Goal: Information Seeking & Learning: Understand process/instructions

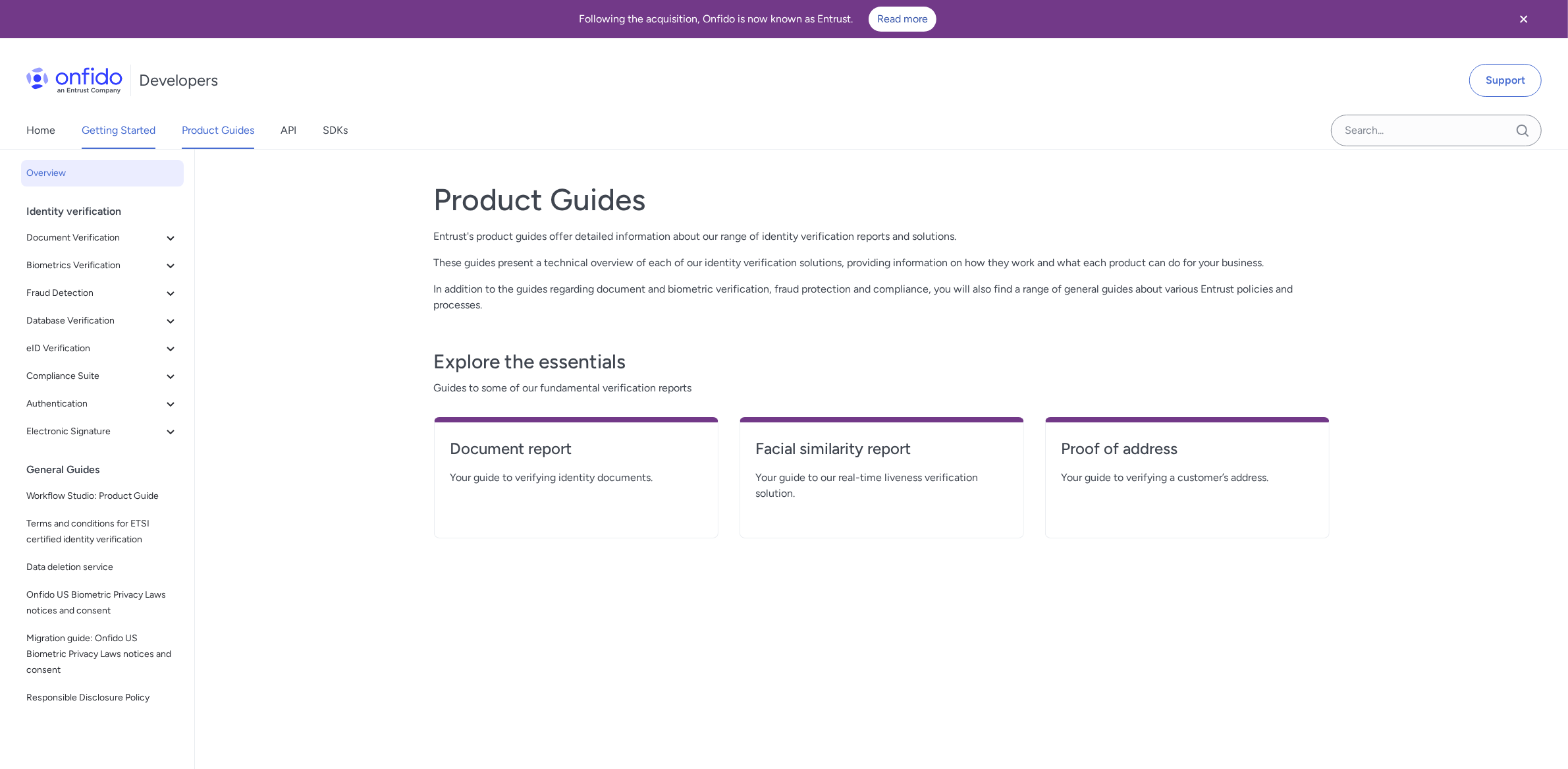
click at [122, 128] on link "Getting Started" at bounding box center [119, 131] width 74 height 37
click at [103, 131] on link "Getting Started" at bounding box center [119, 131] width 74 height 37
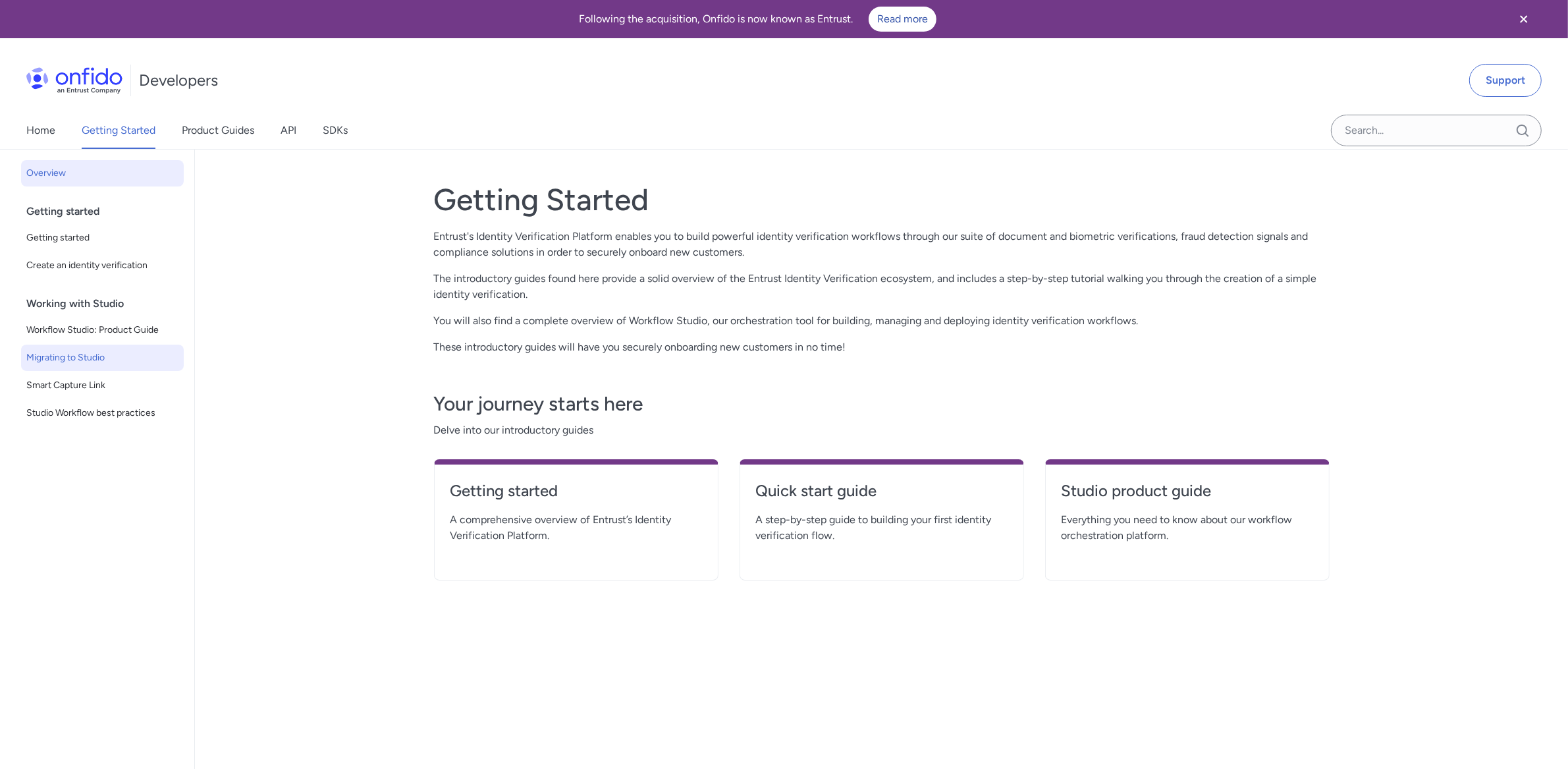
click at [97, 367] on link "Migrating to Studio" at bounding box center [103, 358] width 163 height 27
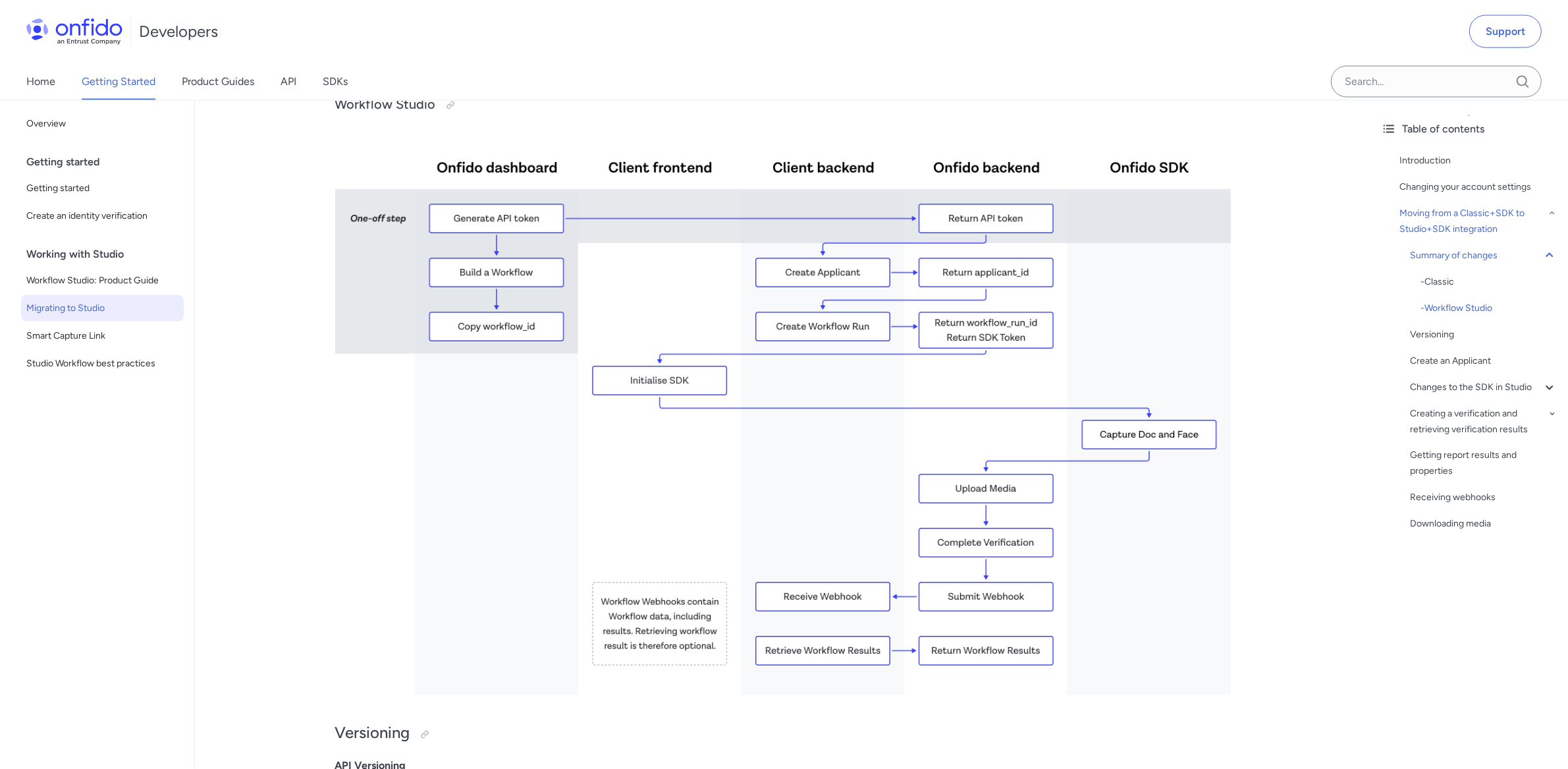
scroll to position [2753, 0]
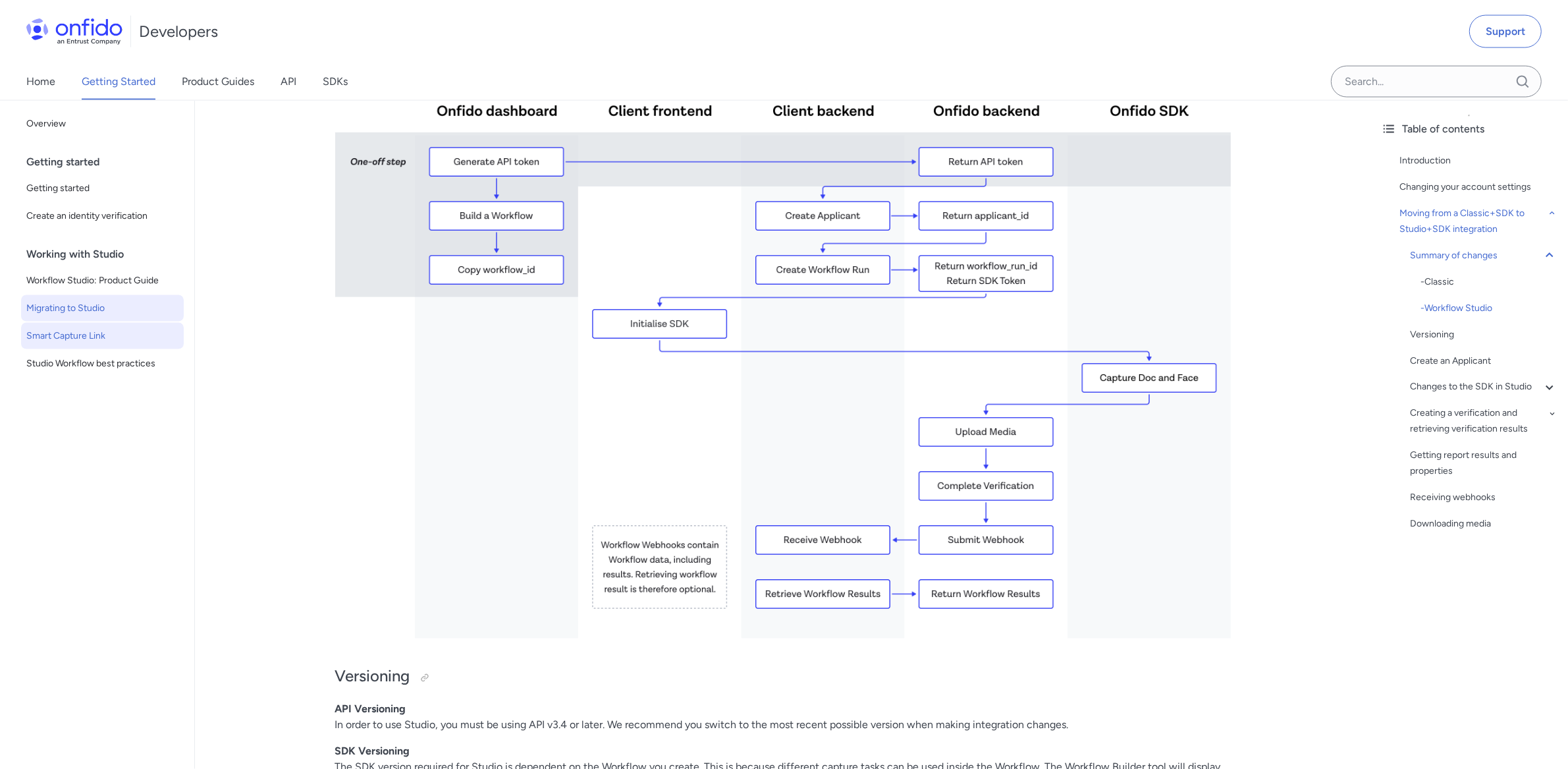
click at [73, 339] on span "Smart Capture Link" at bounding box center [103, 336] width 152 height 15
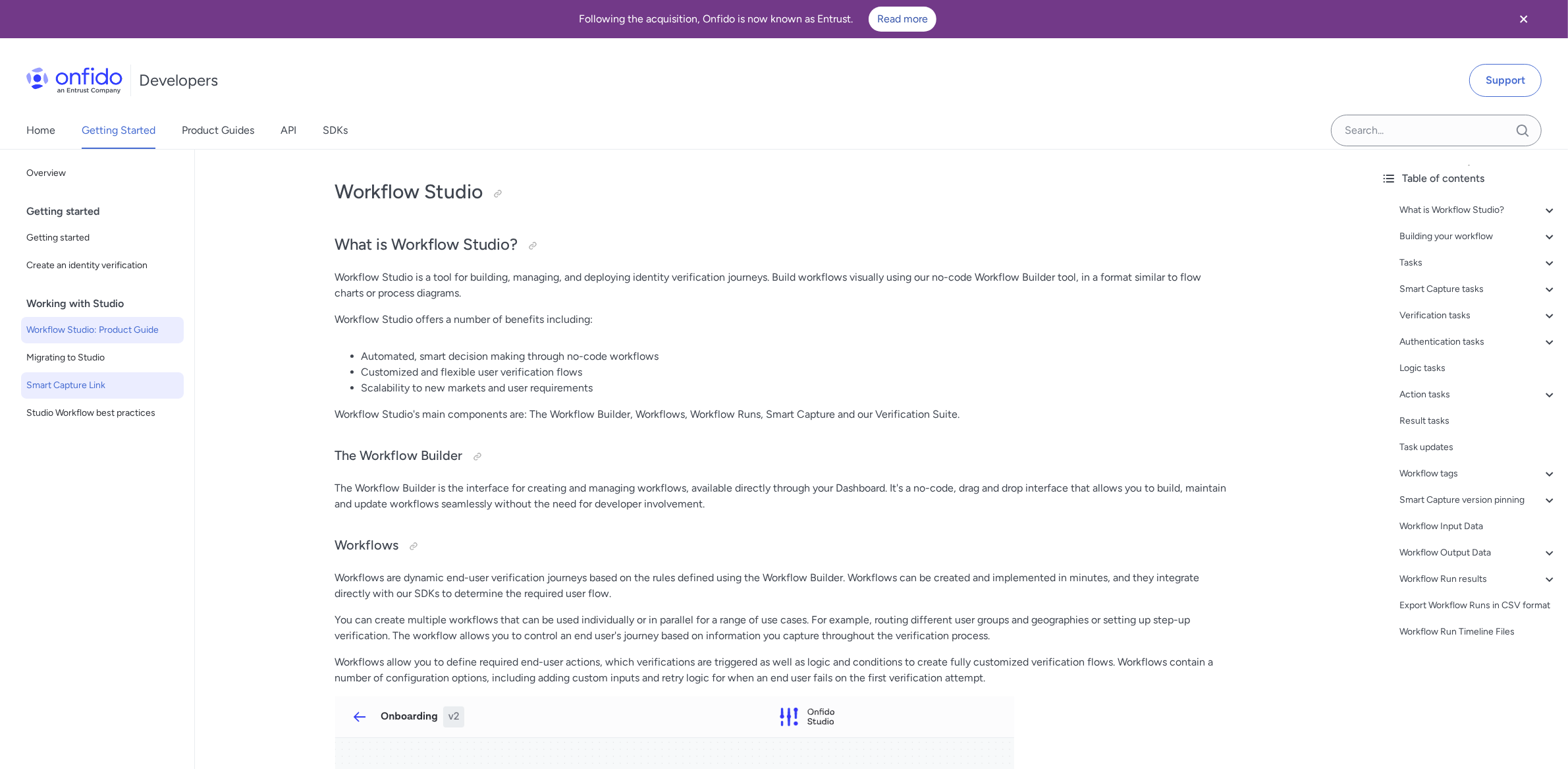
click at [77, 396] on link "Smart Capture Link" at bounding box center [103, 386] width 163 height 27
click at [77, 395] on link "Smart Capture Link" at bounding box center [103, 386] width 163 height 27
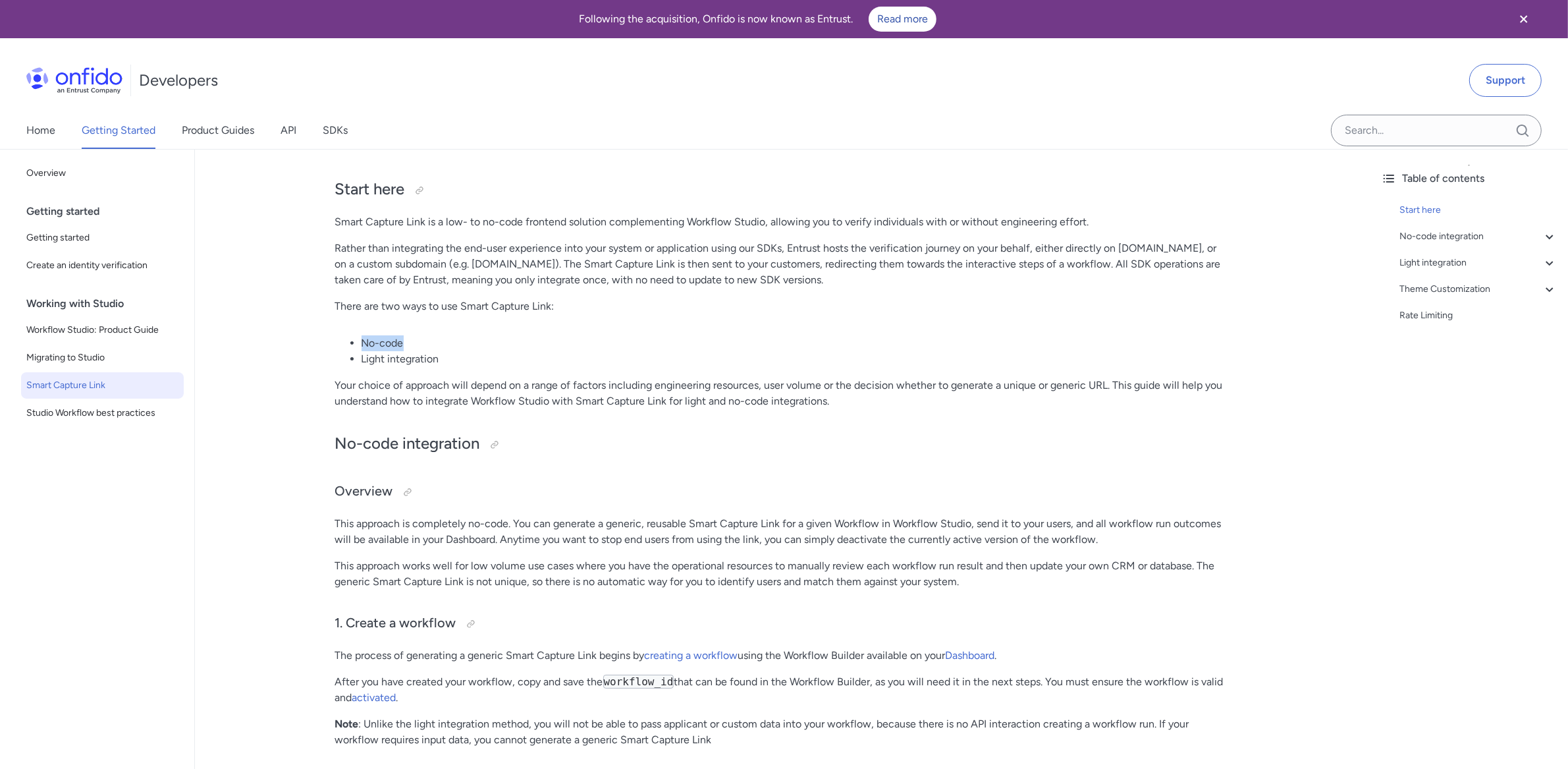
drag, startPoint x: 361, startPoint y: 342, endPoint x: 417, endPoint y: 342, distance: 56.0
click at [417, 342] on li "No-code" at bounding box center [796, 343] width 870 height 15
drag, startPoint x: 364, startPoint y: 361, endPoint x: 473, endPoint y: 362, distance: 109.0
click at [473, 362] on li "Light integration" at bounding box center [796, 359] width 870 height 15
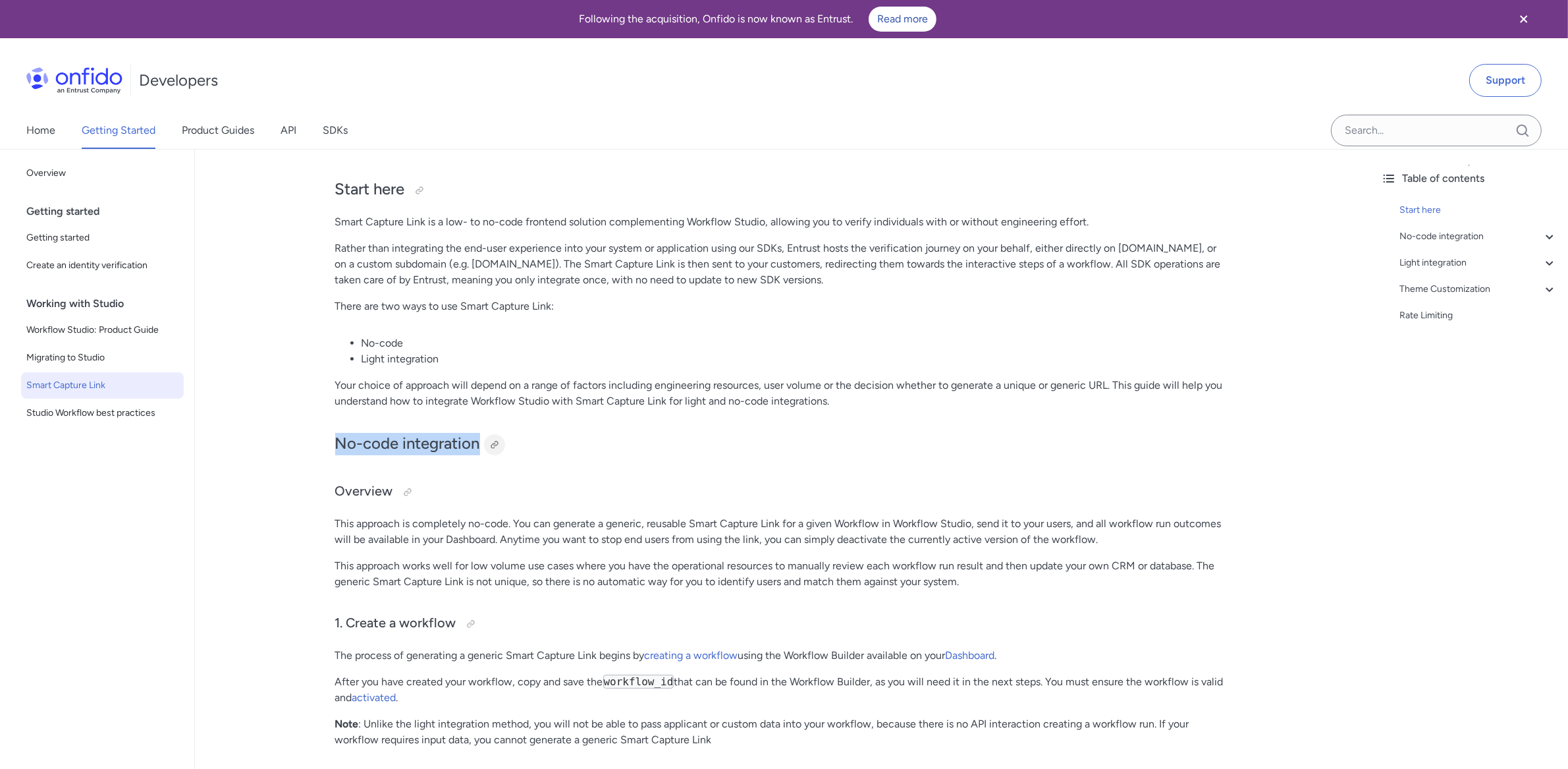
drag, startPoint x: 333, startPoint y: 442, endPoint x: 490, endPoint y: 447, distance: 157.1
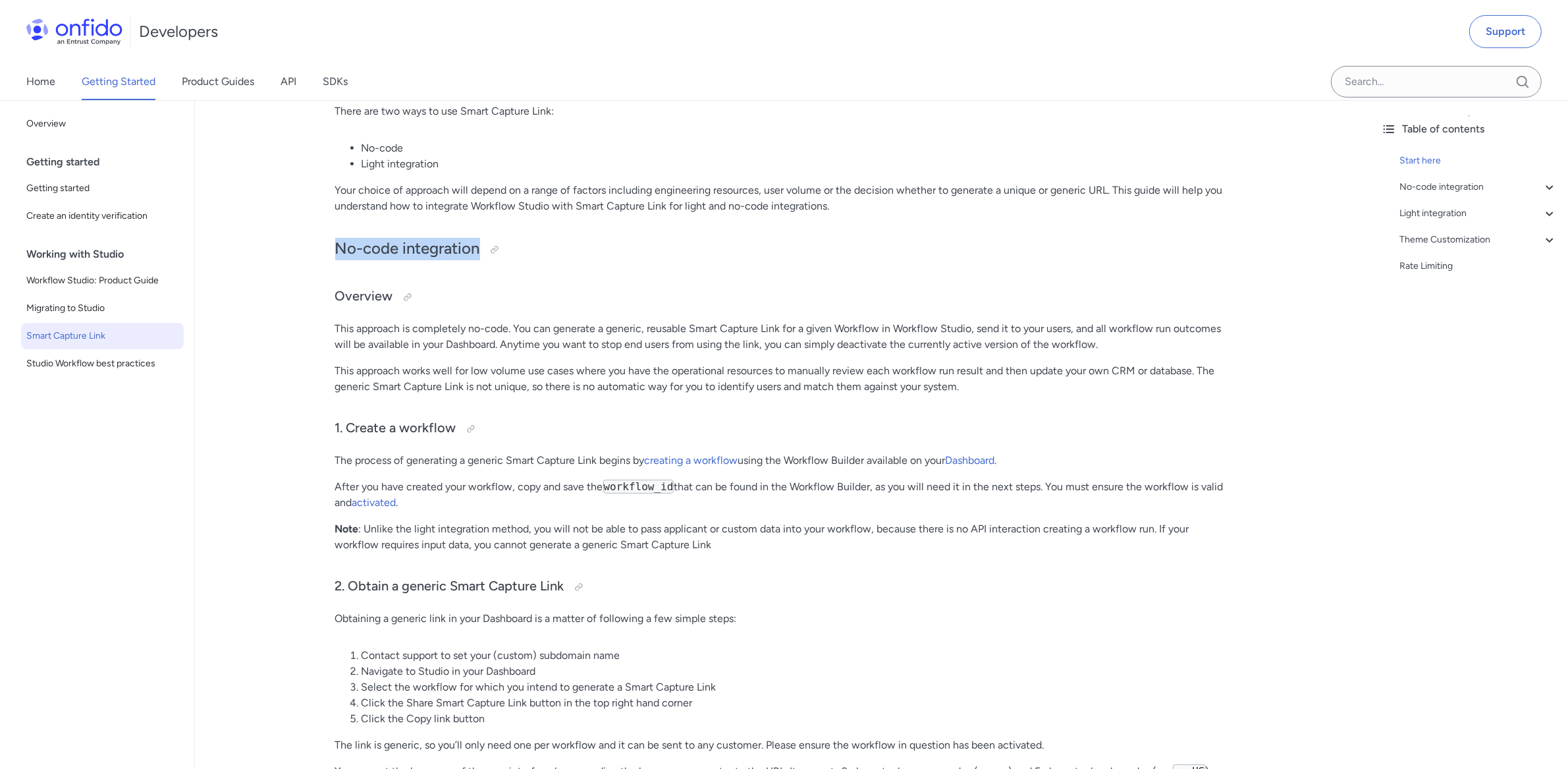
scroll to position [223, 0]
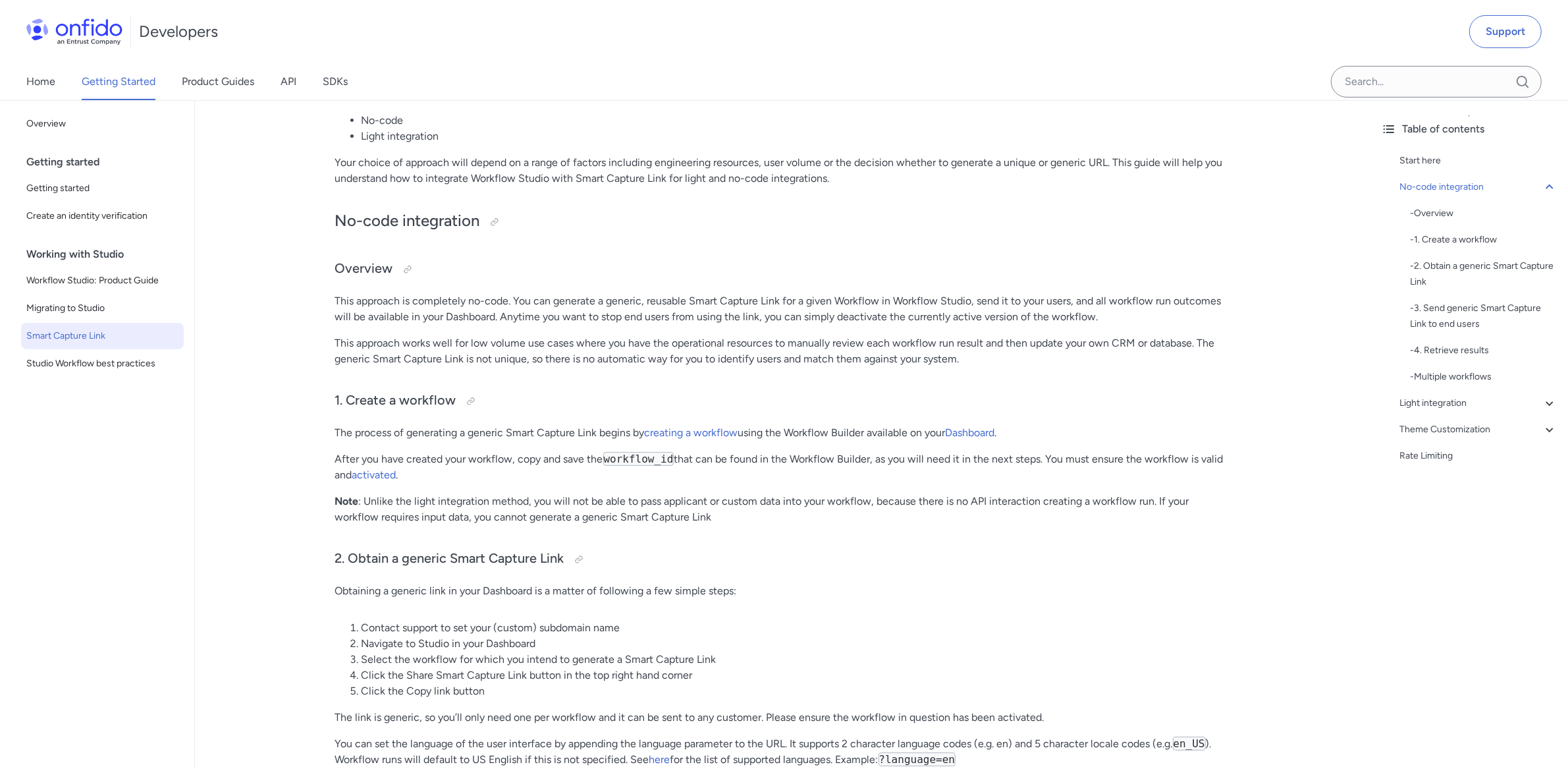
drag, startPoint x: 455, startPoint y: 138, endPoint x: 365, endPoint y: 142, distance: 90.1
click at [365, 142] on li "Light integration" at bounding box center [796, 136] width 870 height 15
drag, startPoint x: 446, startPoint y: 134, endPoint x: 362, endPoint y: 135, distance: 84.0
click at [362, 135] on li "Light integration" at bounding box center [796, 136] width 870 height 15
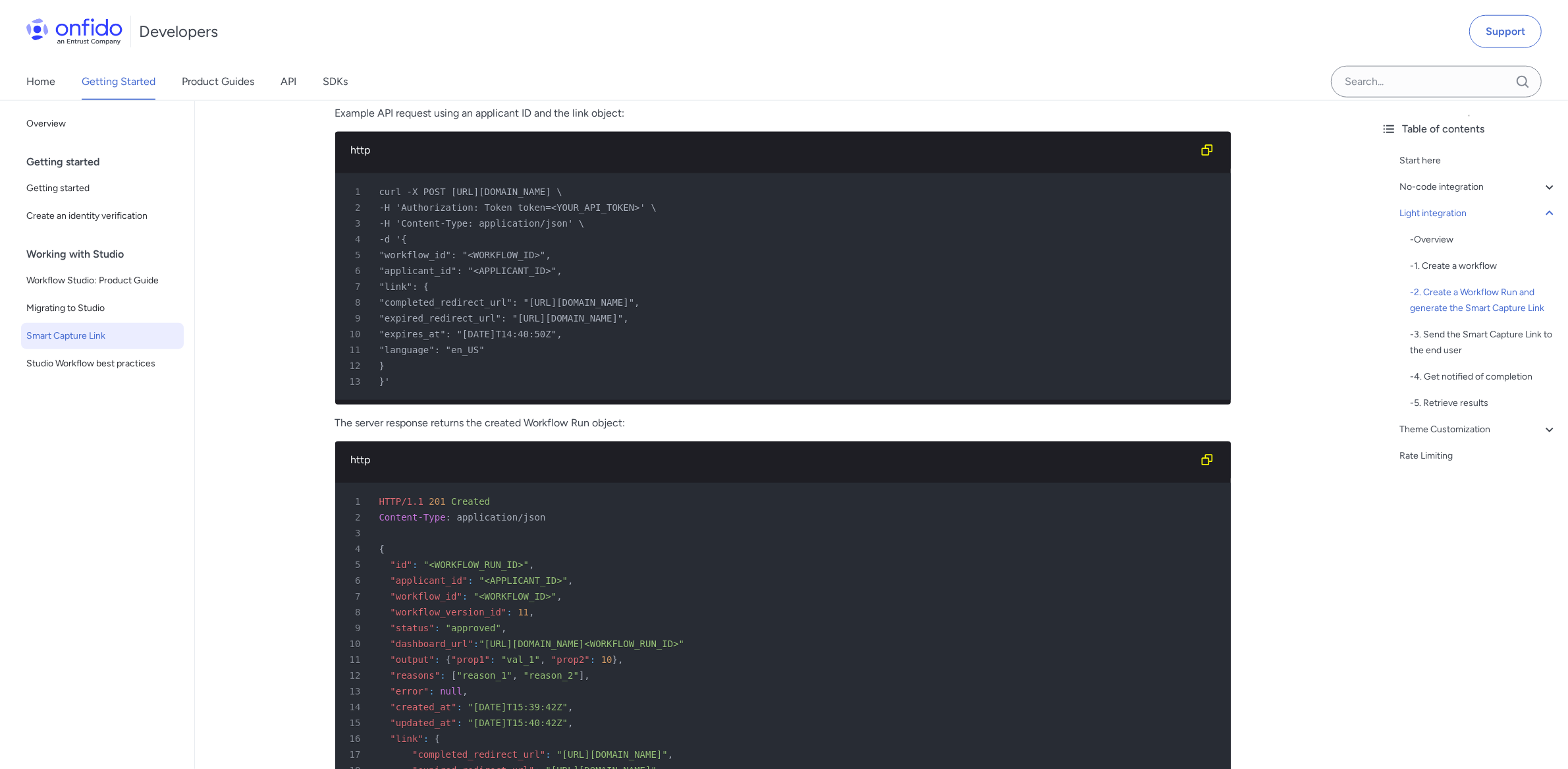
scroll to position [1834, 0]
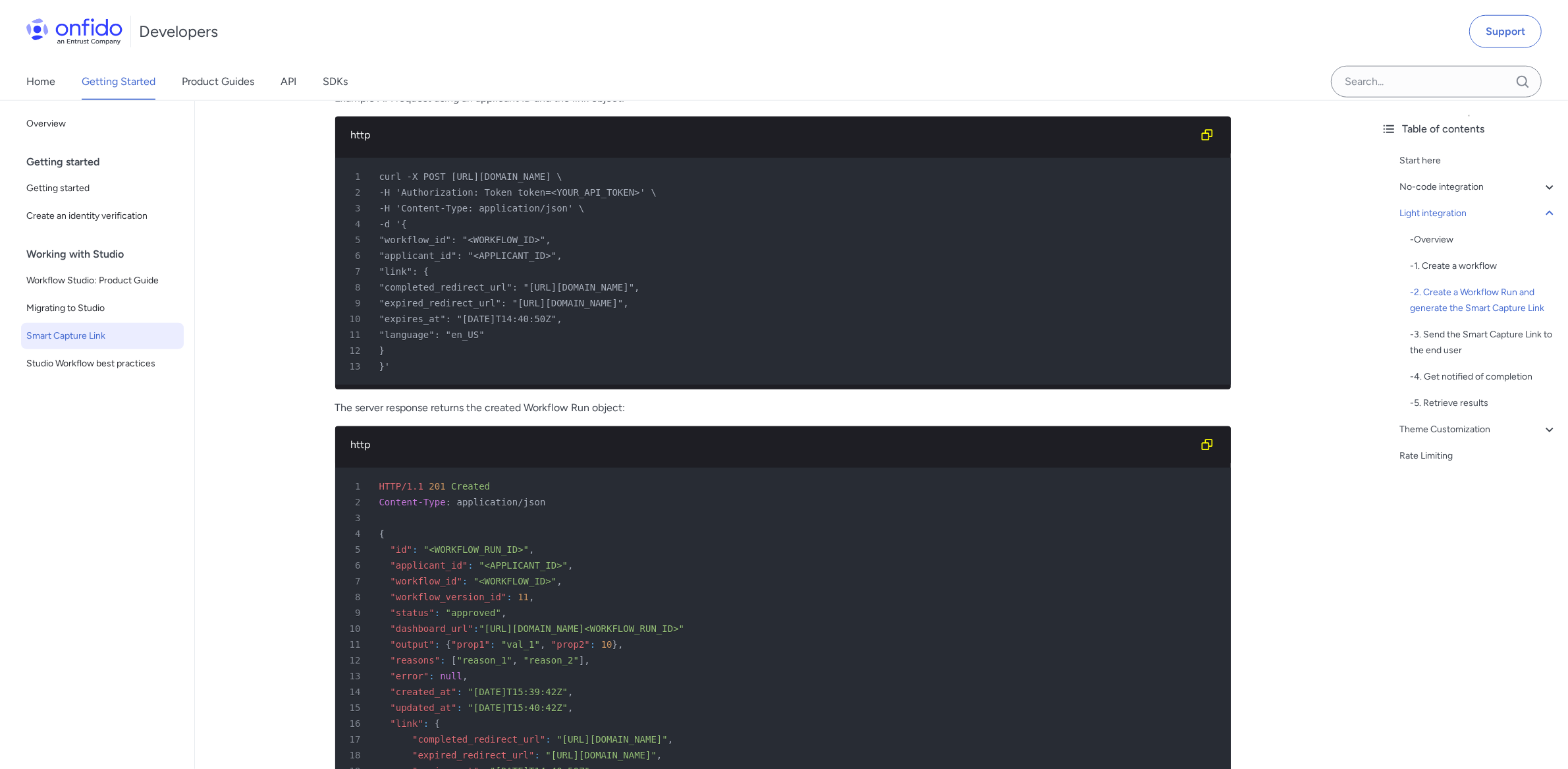
drag, startPoint x: 486, startPoint y: 642, endPoint x: 782, endPoint y: 644, distance: 296.0
click at [684, 634] on span ""https://dashboard.onfido.com/results/<WORKFLOW_RUN_ID>"" at bounding box center [581, 629] width 206 height 10
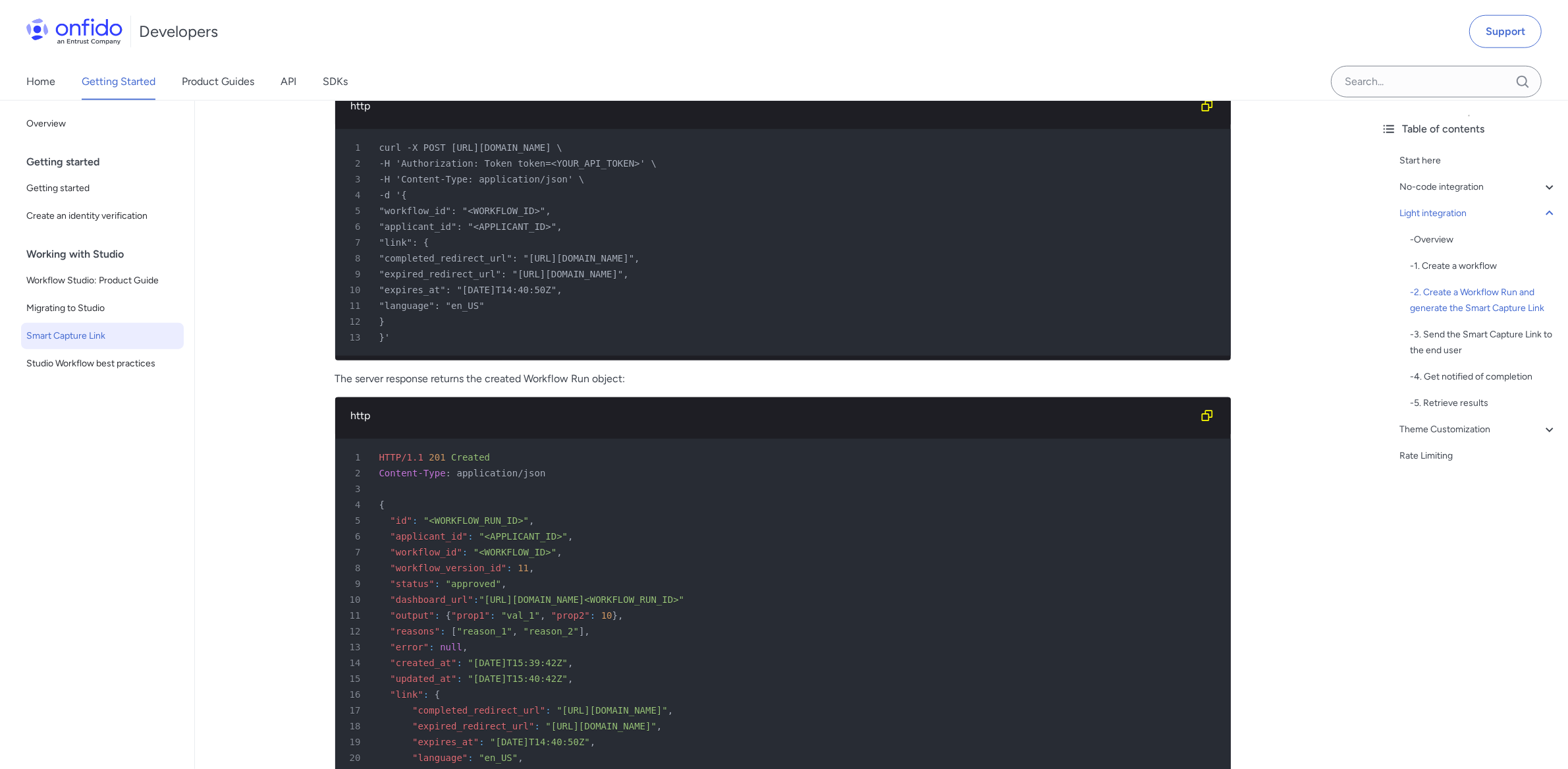
click at [768, 517] on pre "1 HTTP/1.1 201 Created 2 Content-Type : application/json 3 4 { 5 "id" : "<WORKF…" at bounding box center [783, 631] width 895 height 384
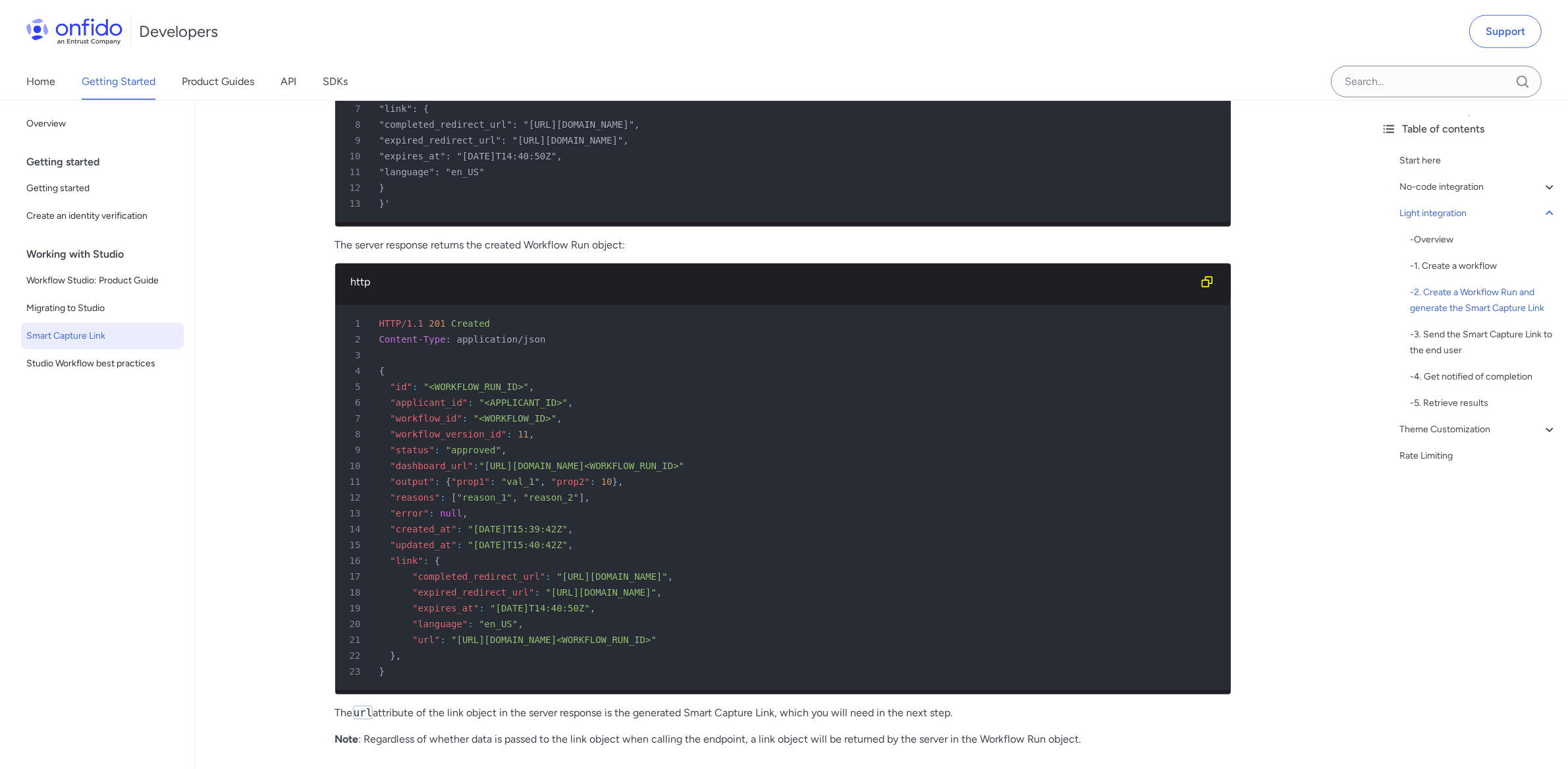
scroll to position [2041, 0]
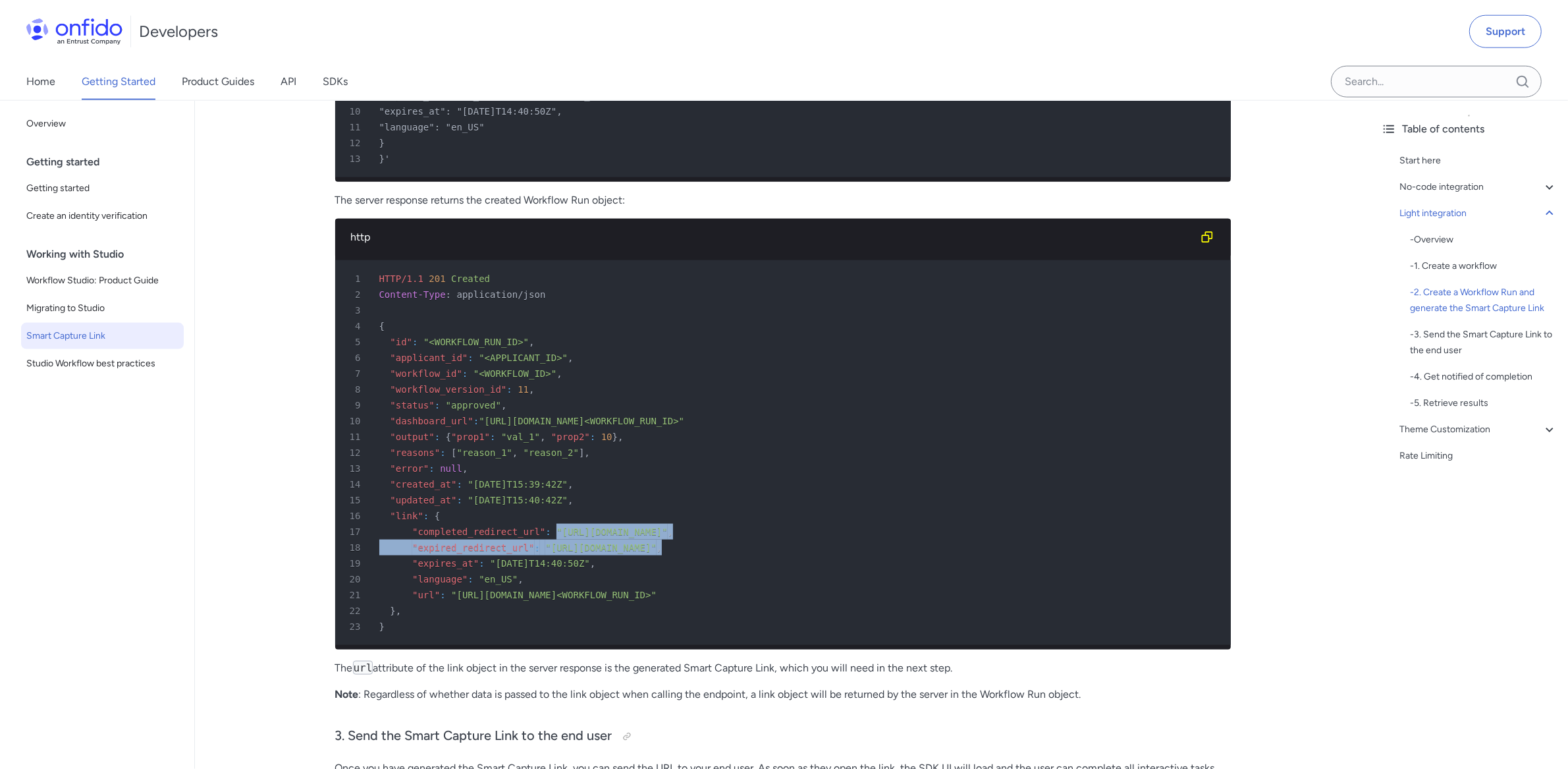
drag, startPoint x: 558, startPoint y: 545, endPoint x: 746, endPoint y: 554, distance: 188.2
click at [746, 554] on pre "1 HTTP/1.1 201 Created 2 Content-Type : application/json 3 4 { 5 "id" : "<WORKF…" at bounding box center [783, 452] width 895 height 384
click at [592, 537] on span ""https://example.onfido.com"" at bounding box center [612, 531] width 111 height 10
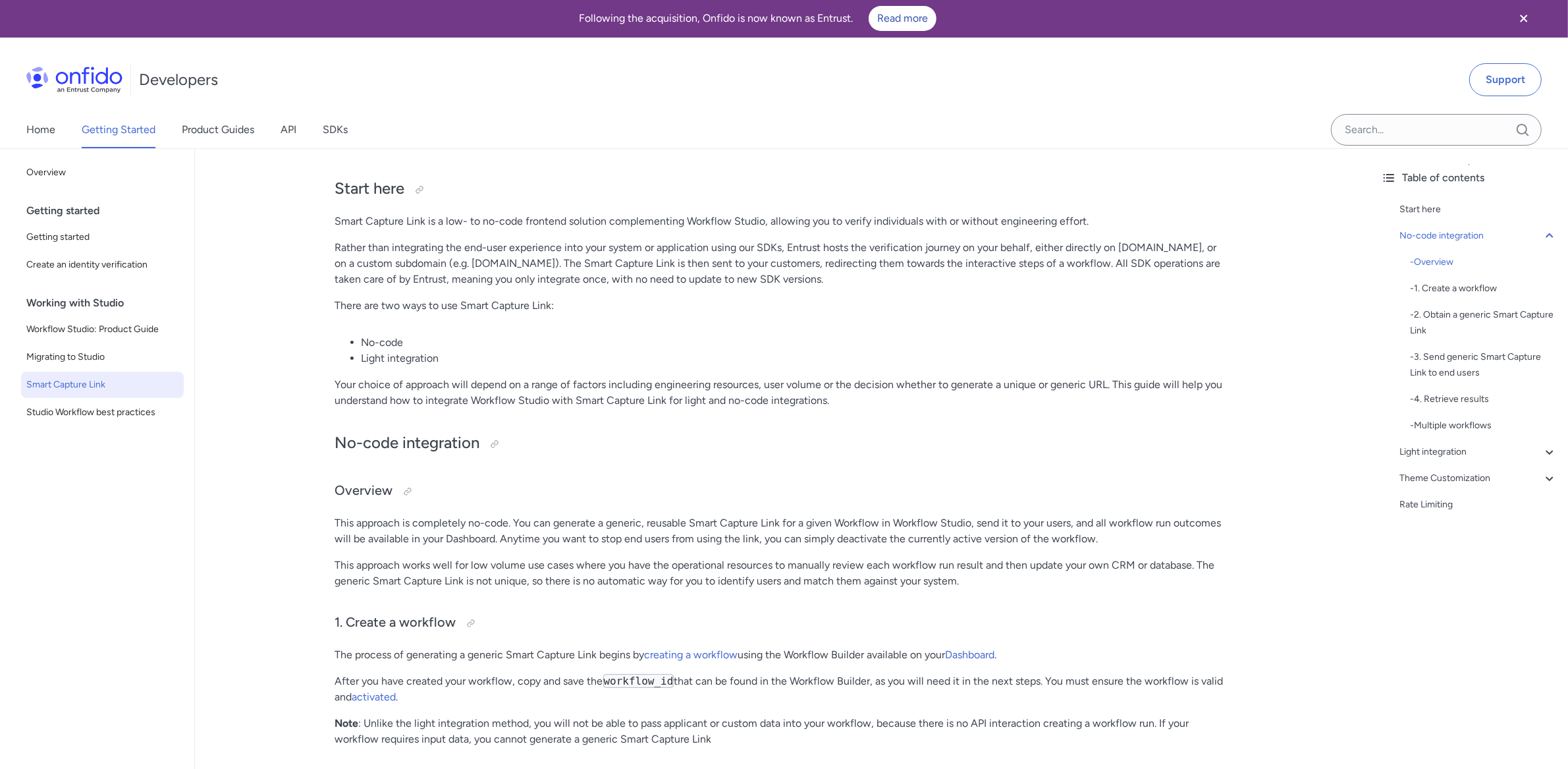
scroll to position [0, 0]
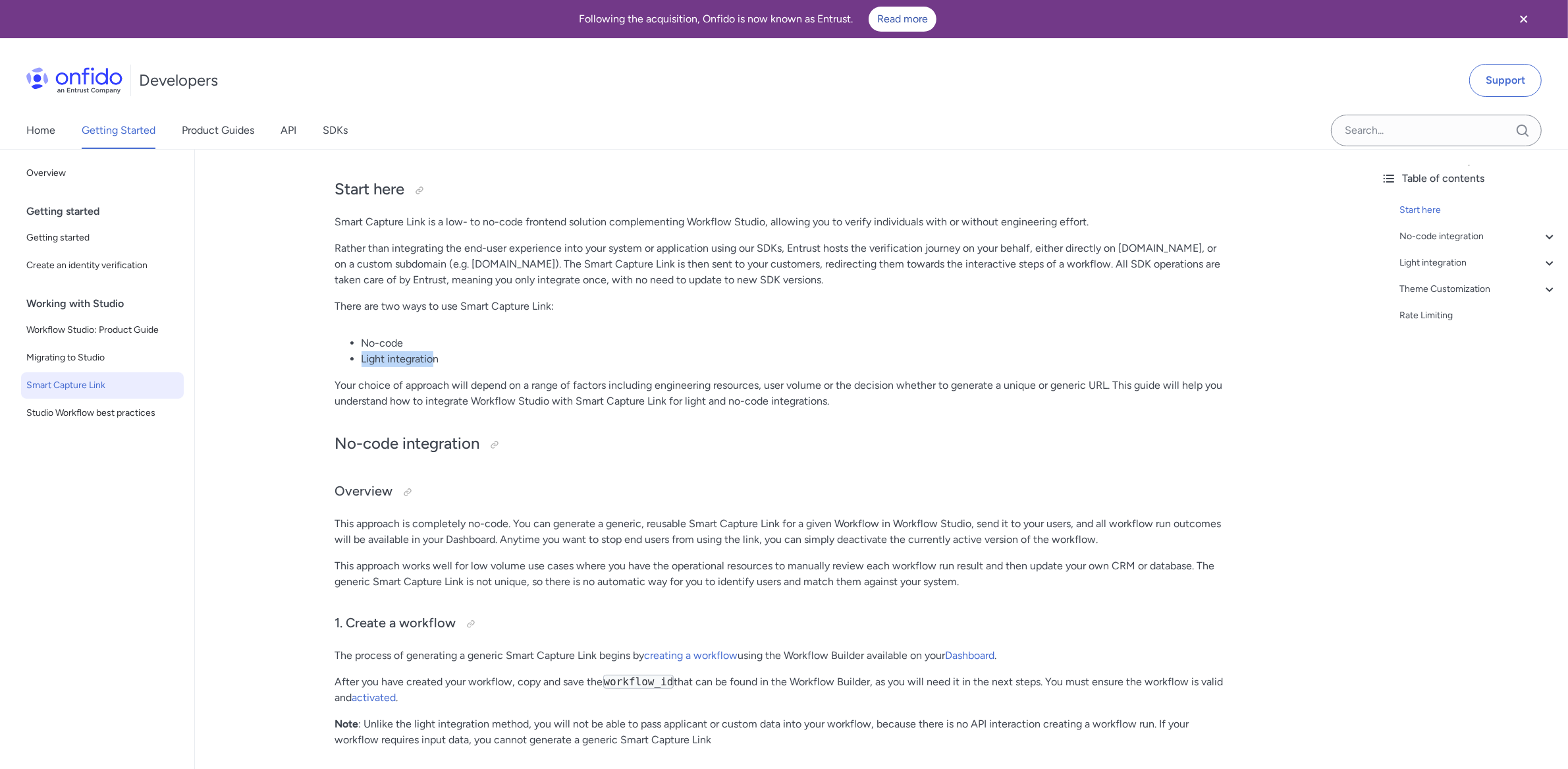
drag, startPoint x: 436, startPoint y: 365, endPoint x: 359, endPoint y: 365, distance: 77.0
click at [359, 365] on ul "No-code Light integration" at bounding box center [783, 351] width 895 height 32
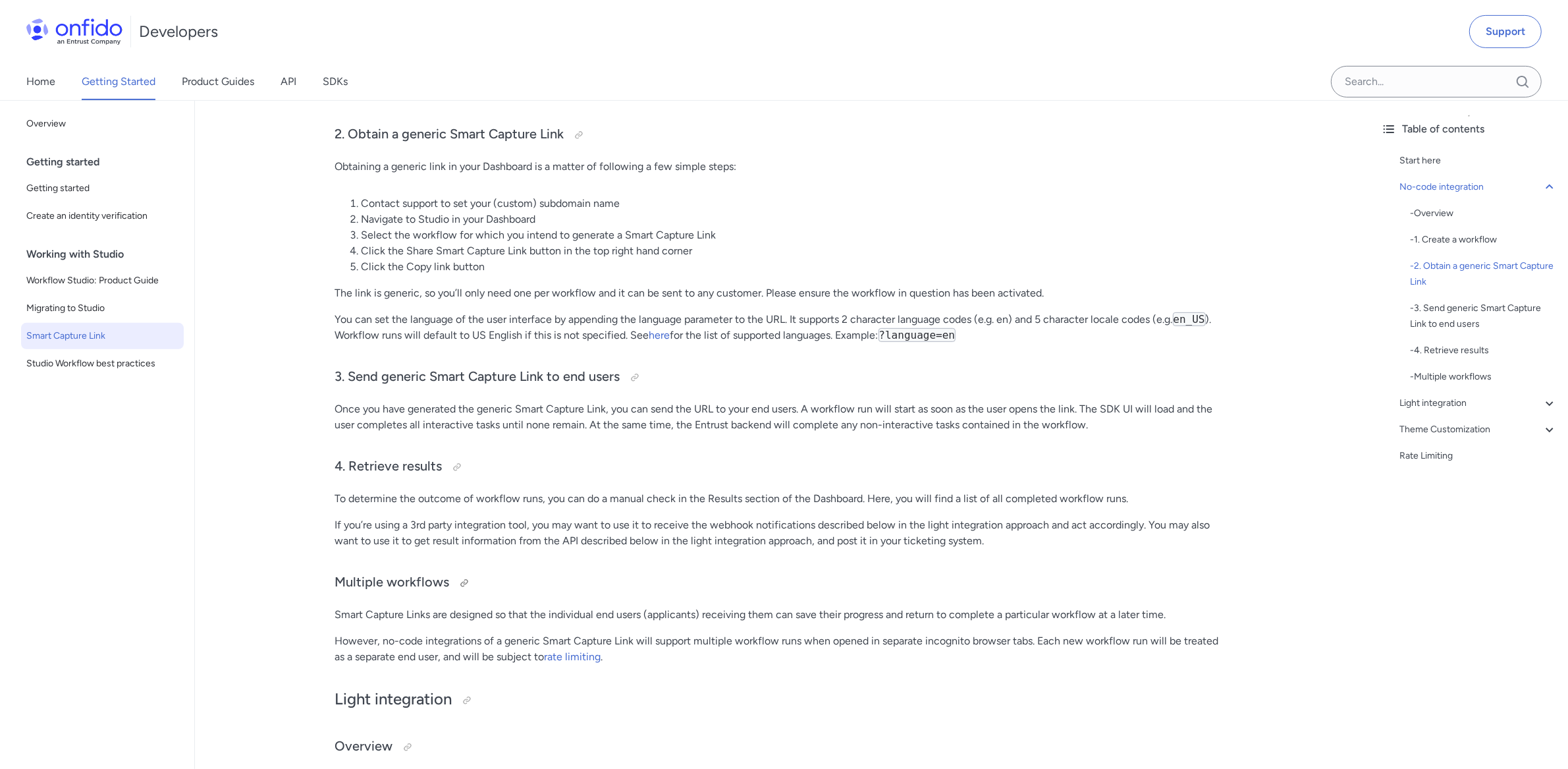
scroll to position [648, 0]
drag, startPoint x: 334, startPoint y: 500, endPoint x: 862, endPoint y: 501, distance: 528.0
click at [863, 501] on p "To determine the outcome of workflow runs, you can do a manual check in the Res…" at bounding box center [783, 497] width 895 height 15
drag, startPoint x: 729, startPoint y: 504, endPoint x: 852, endPoint y: 504, distance: 123.0
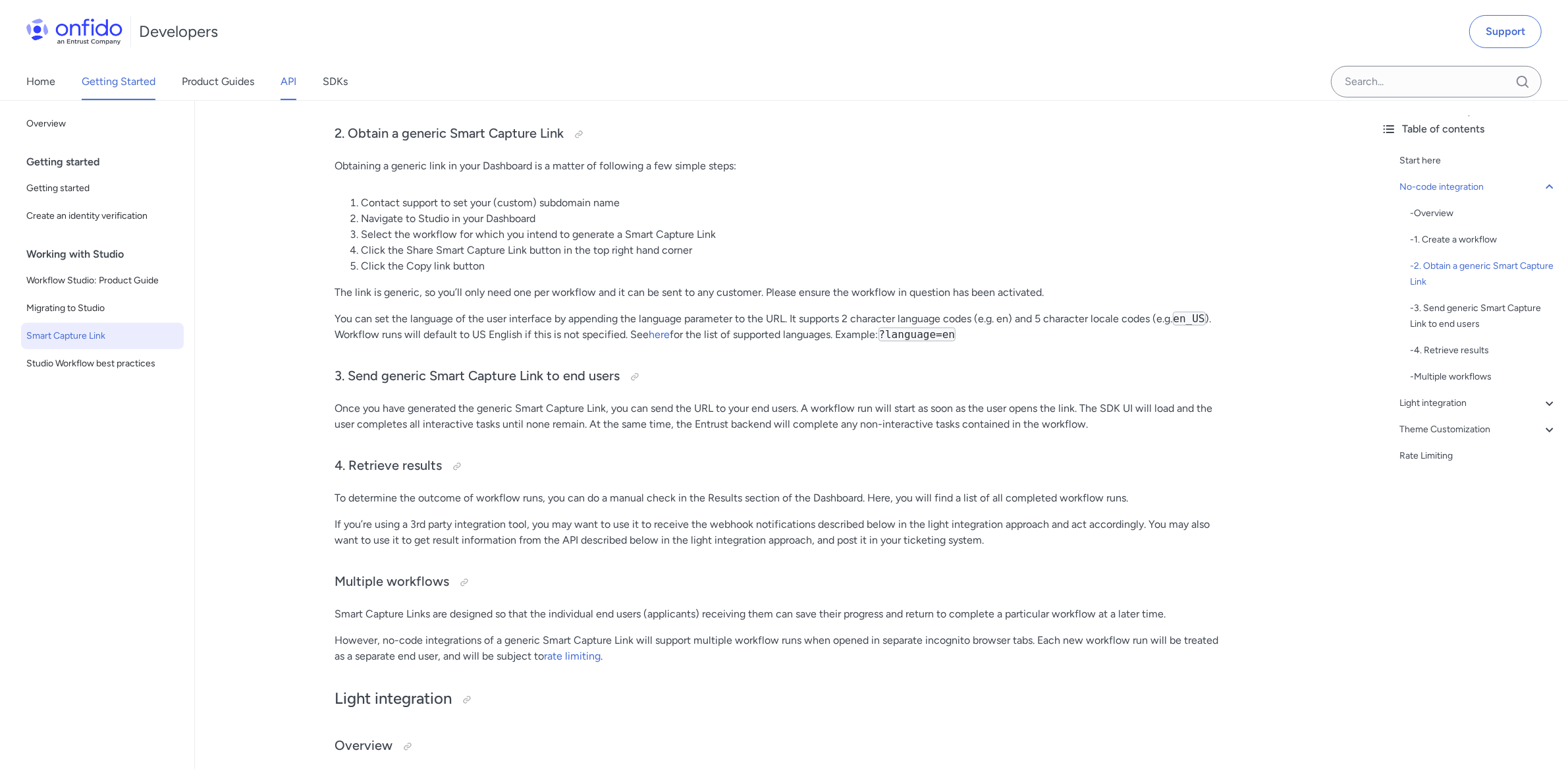
click at [296, 68] on link "API" at bounding box center [288, 82] width 15 height 37
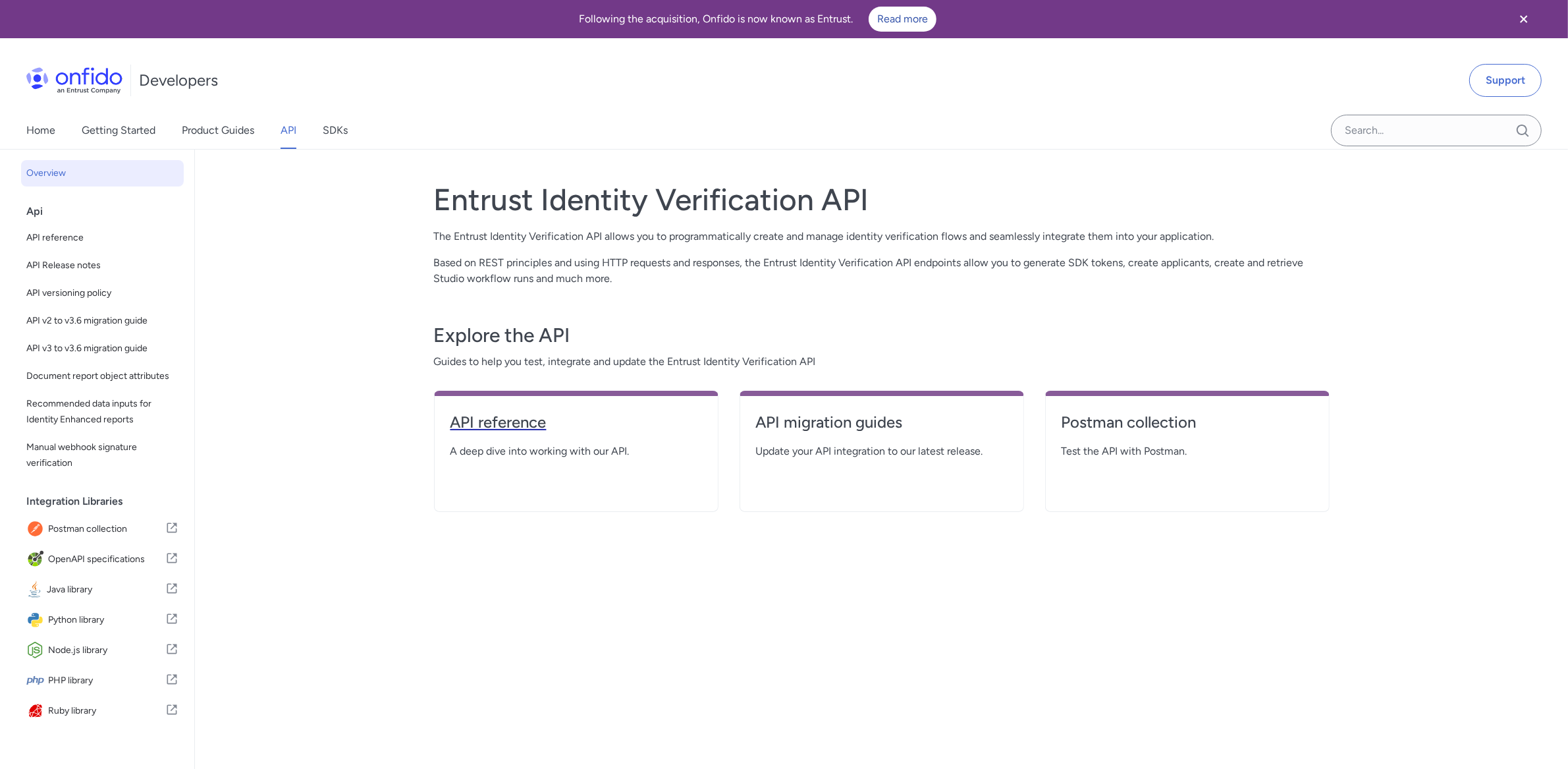
click at [510, 425] on h4 "API reference" at bounding box center [576, 422] width 251 height 21
select select "http"
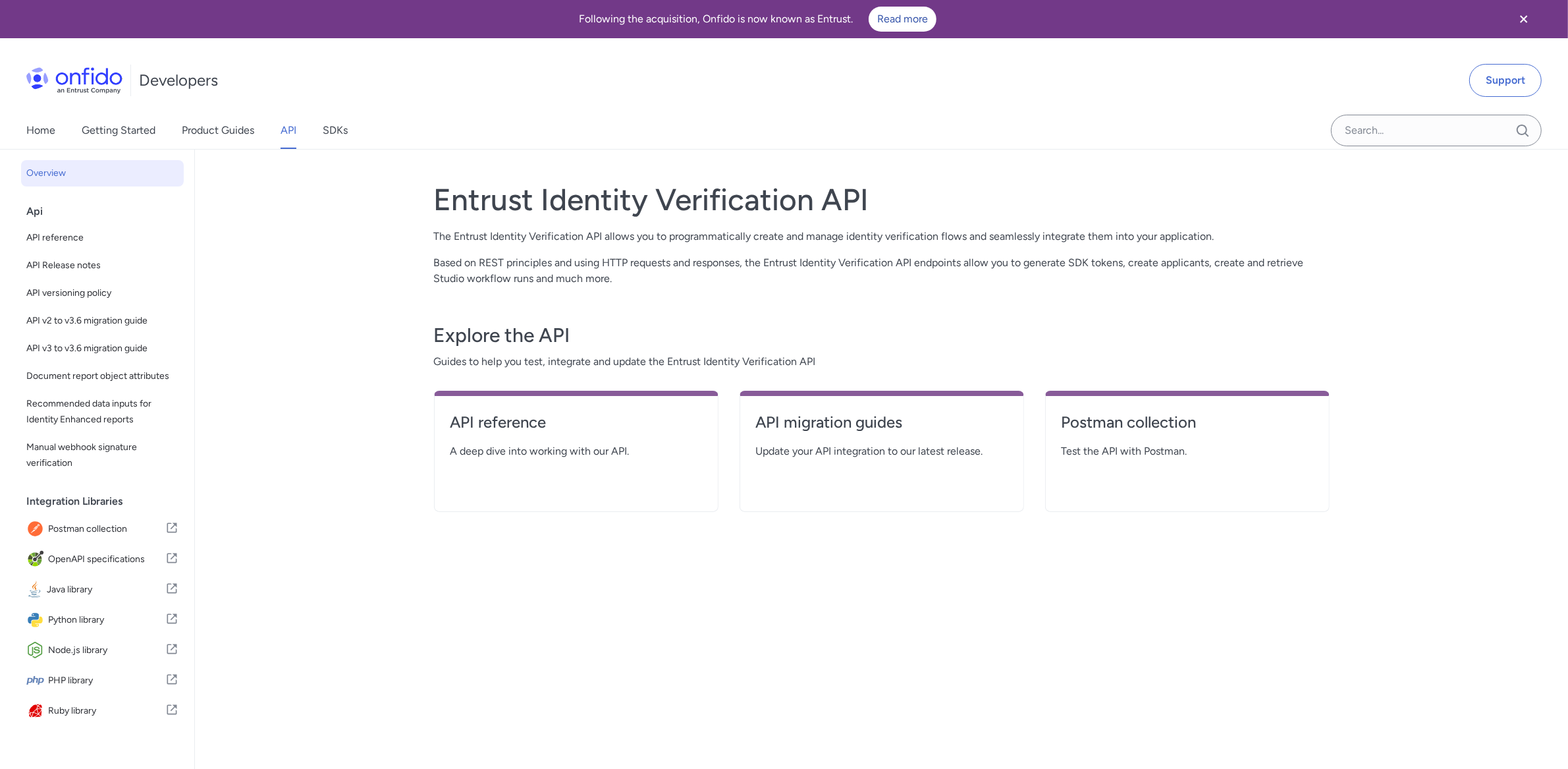
select select "http"
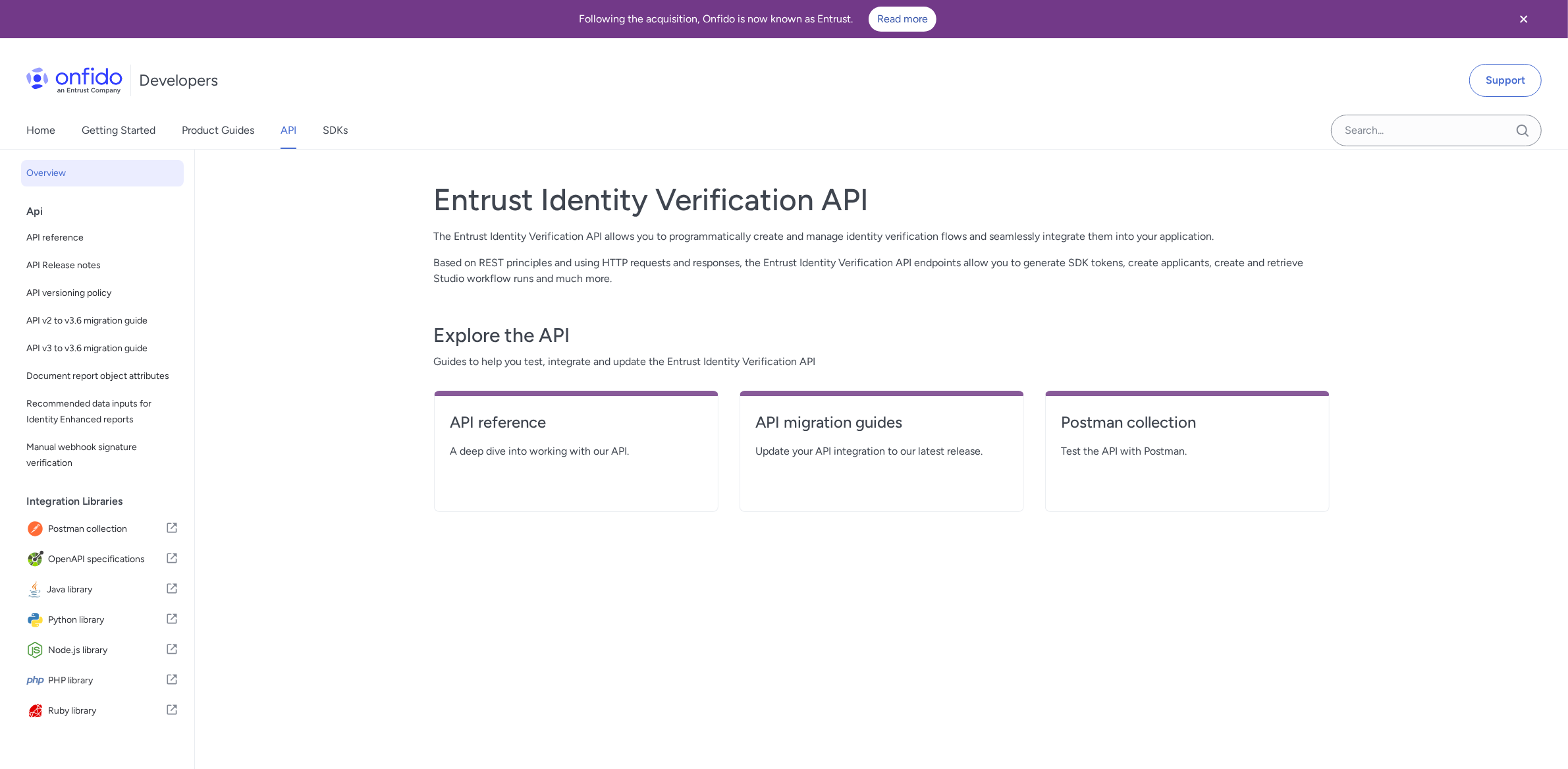
select select "http"
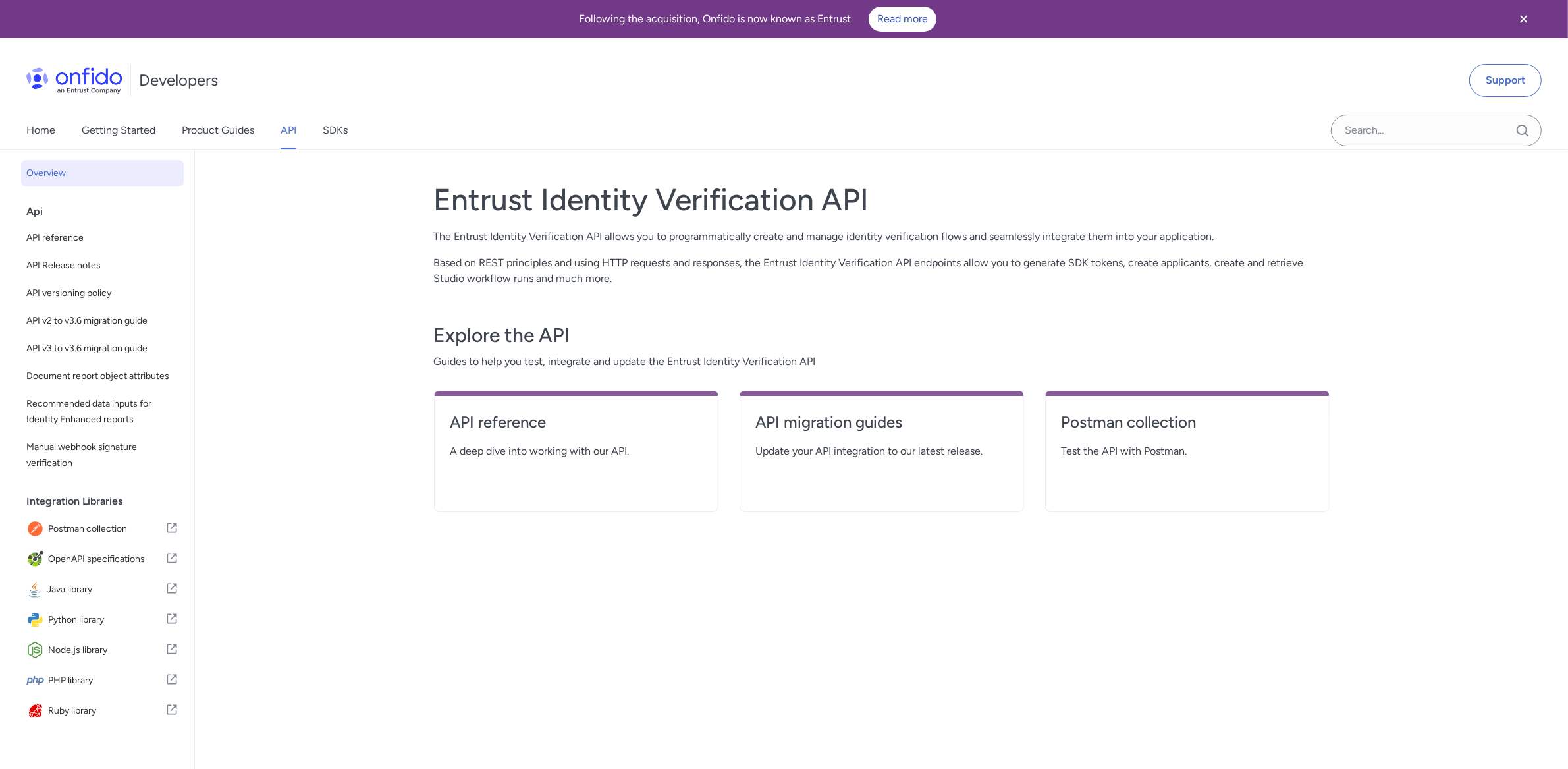
select select "http"
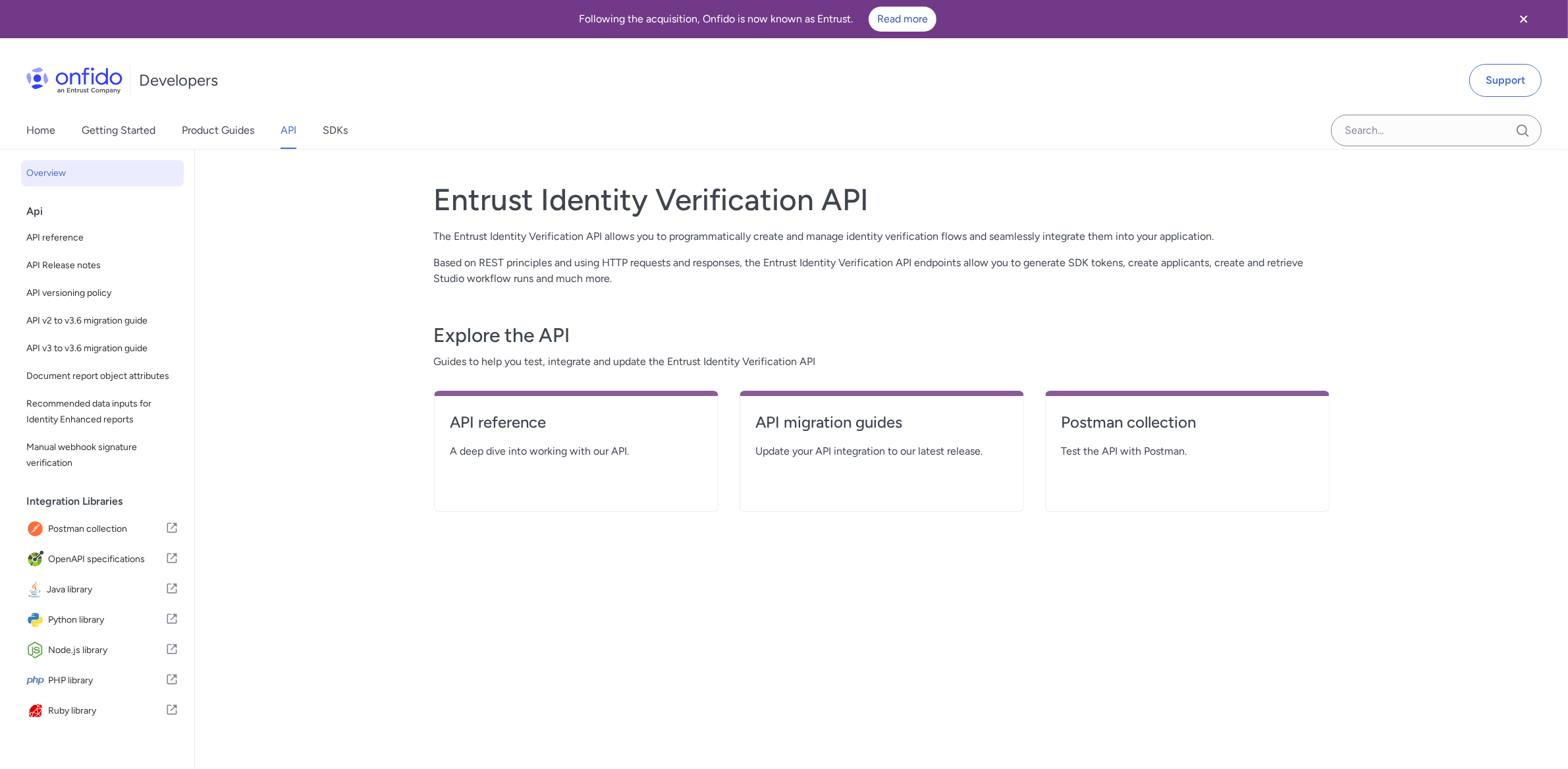
select select "http"
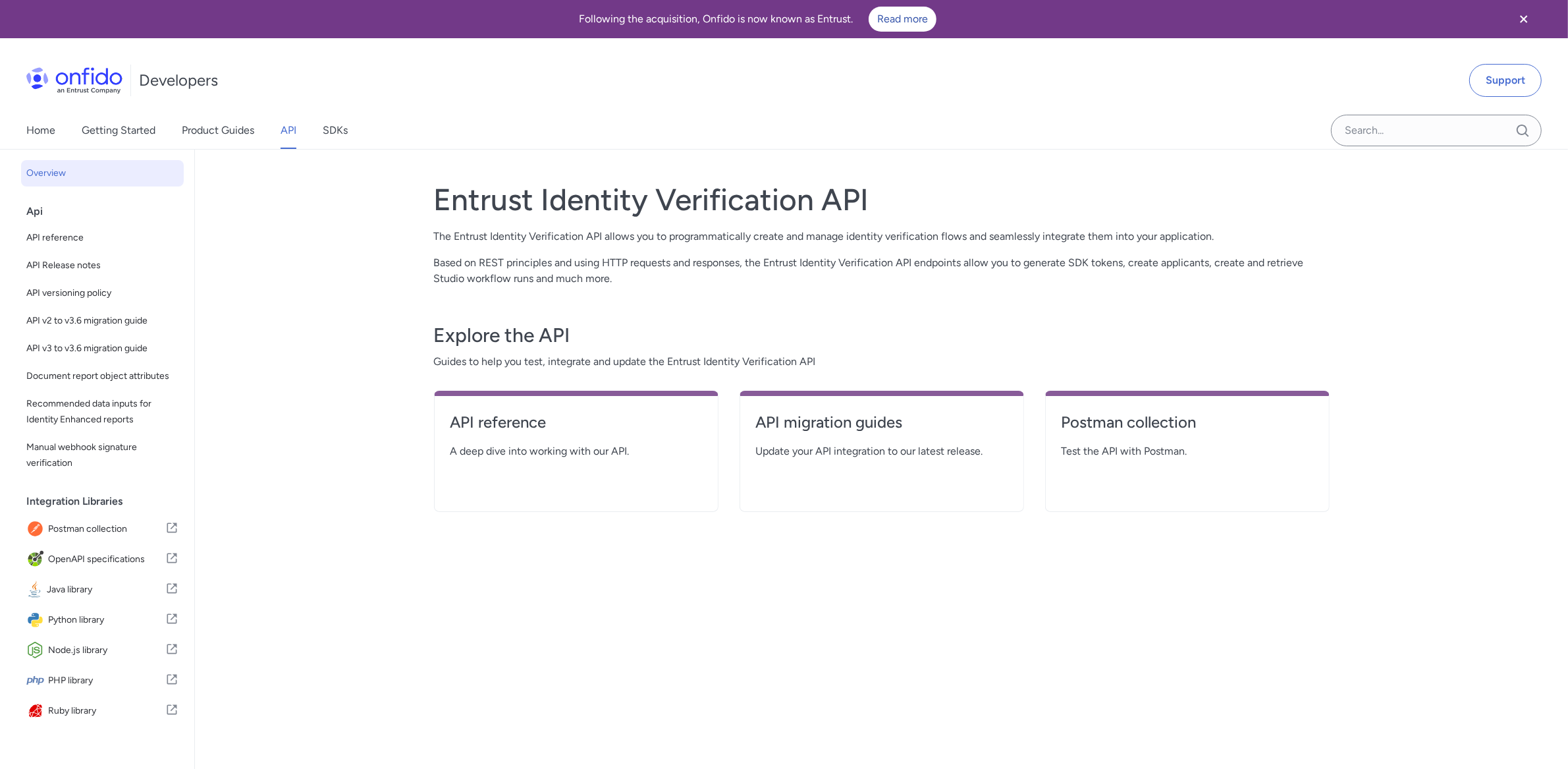
select select "http"
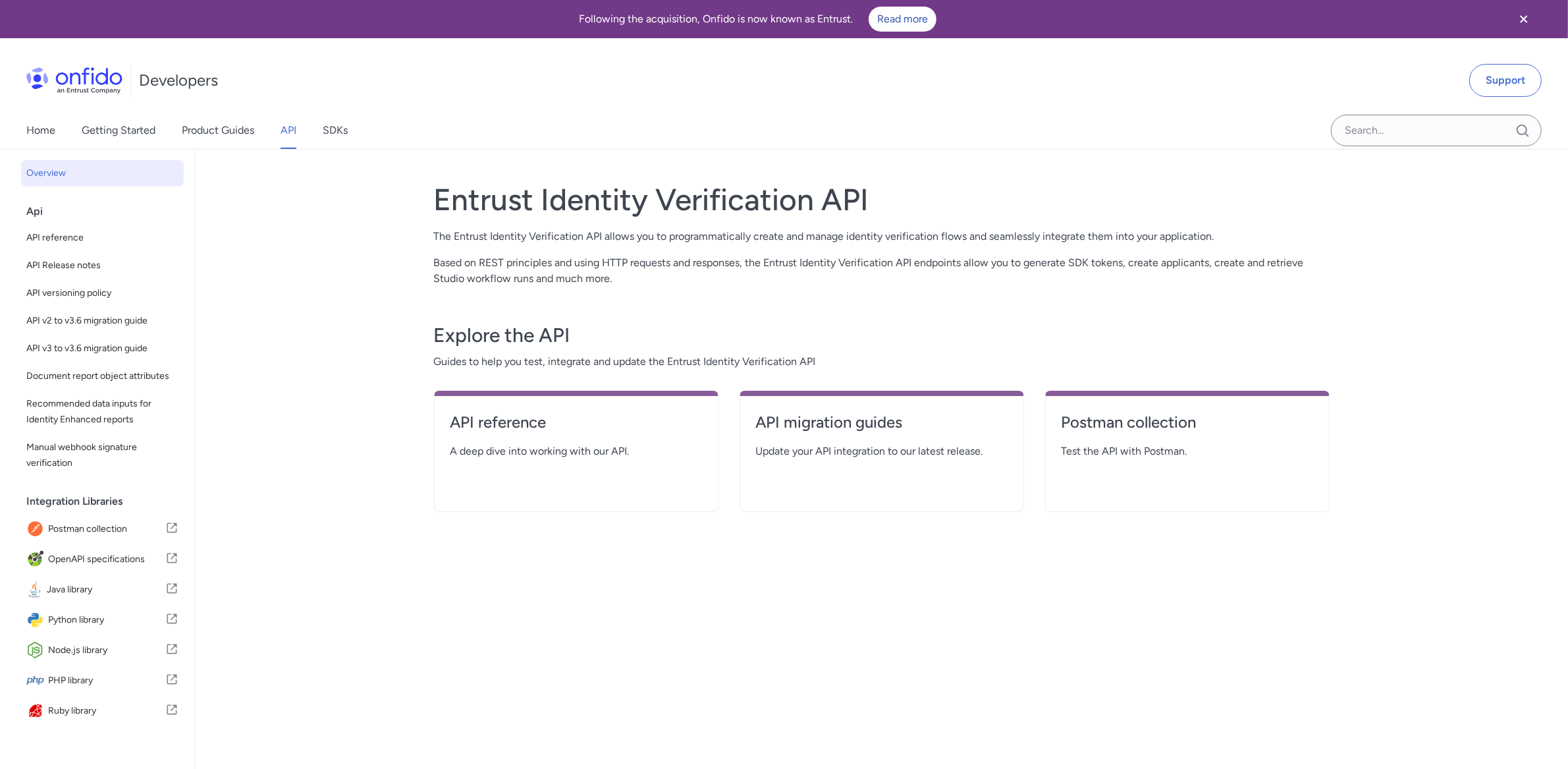
select select "http"
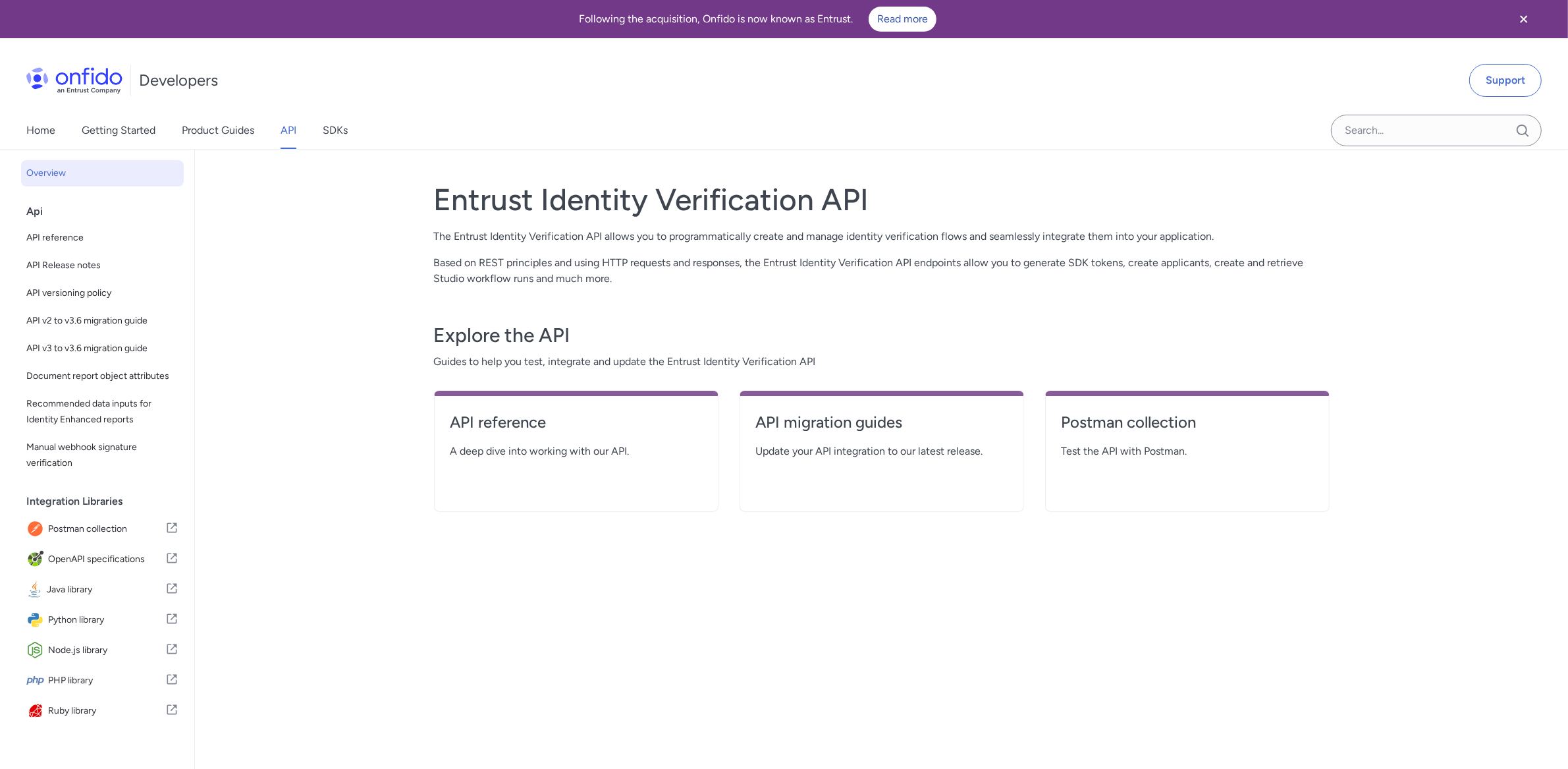
select select "http"
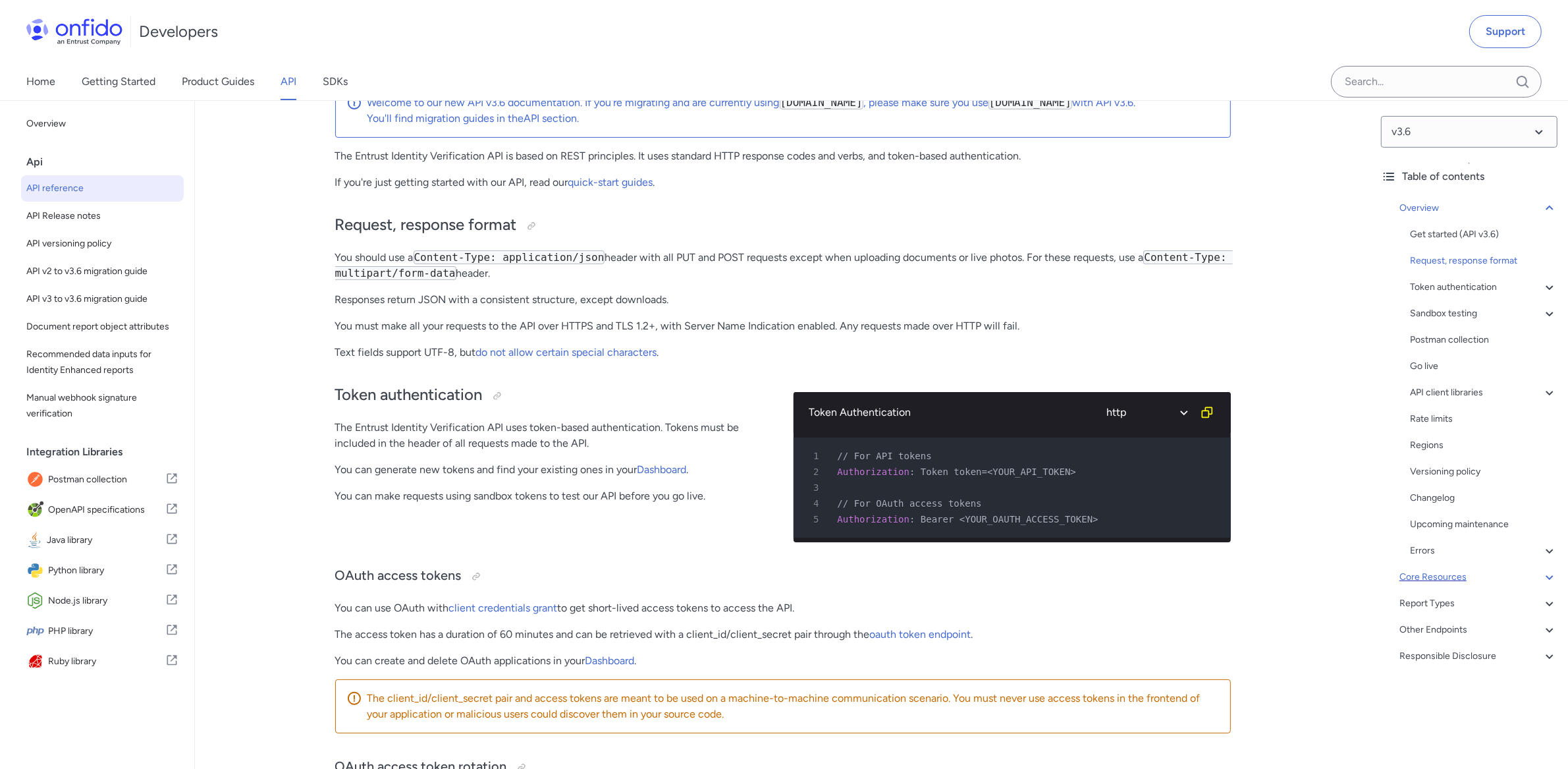
click at [1430, 582] on div "Core Resources" at bounding box center [1478, 577] width 158 height 15
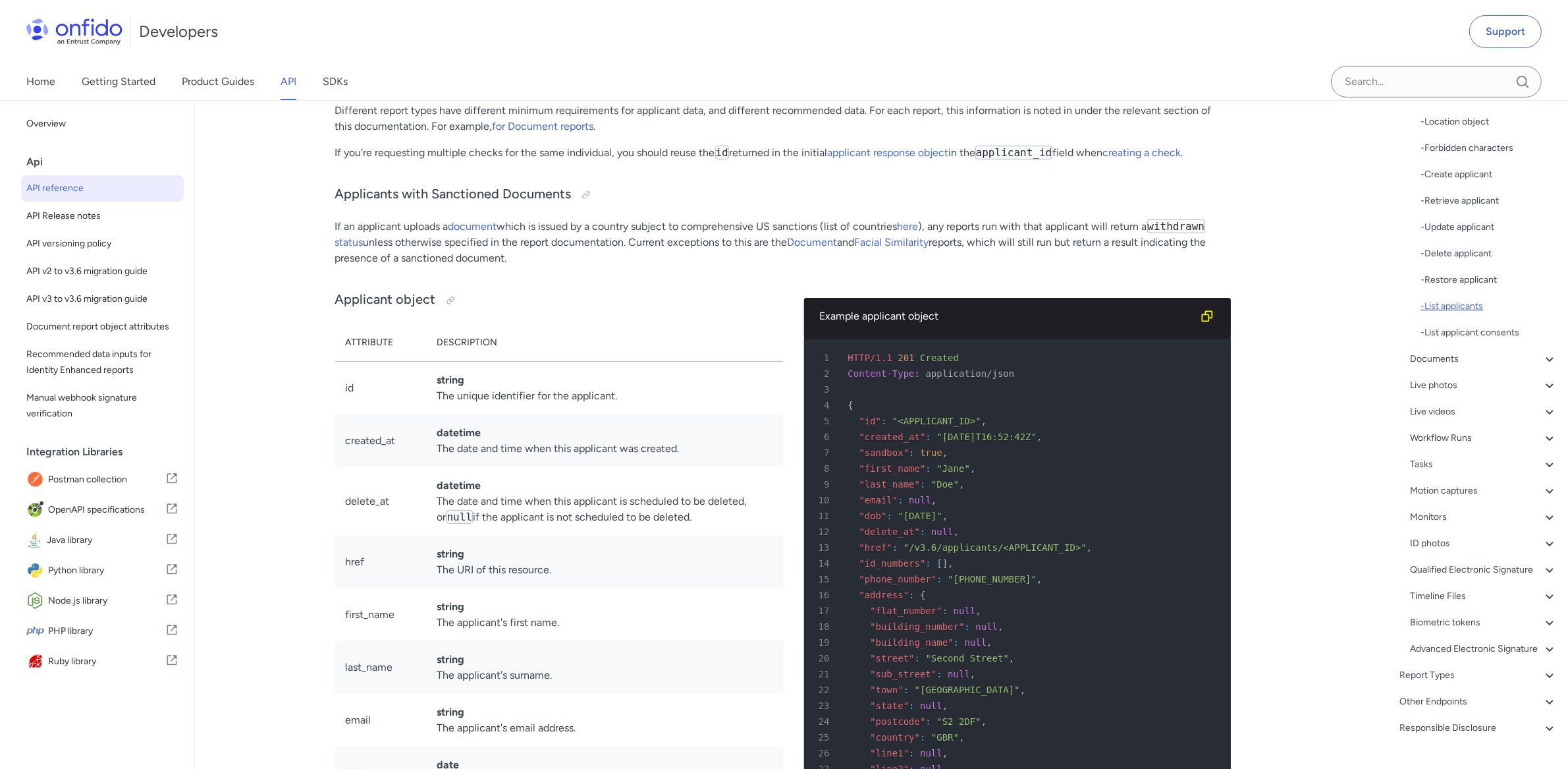
scroll to position [302, 0]
click at [1435, 418] on div "Workflow Runs" at bounding box center [1484, 423] width 148 height 15
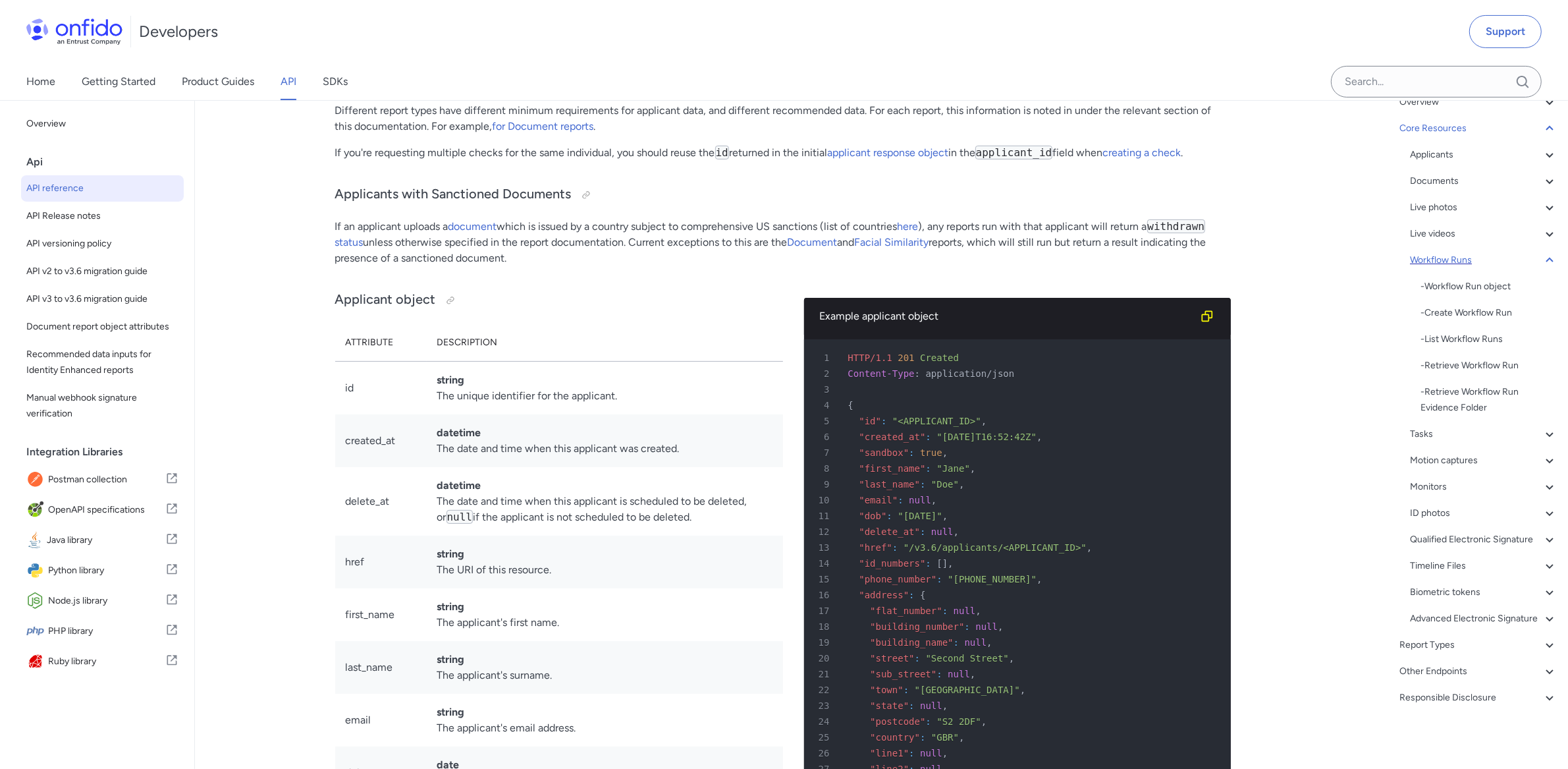
scroll to position [139, 0]
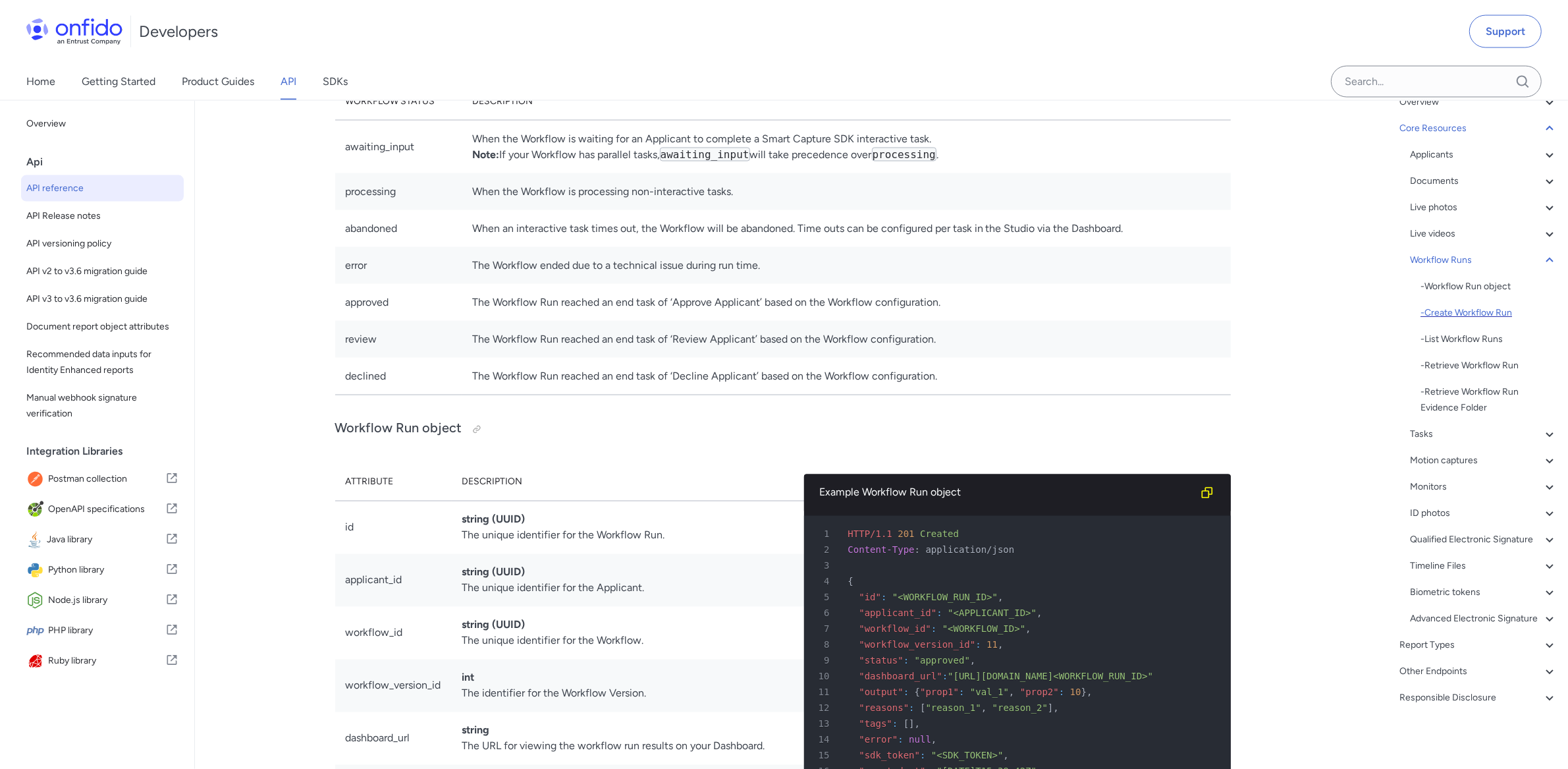
click at [1461, 305] on div "- Create Workflow Run" at bounding box center [1489, 312] width 137 height 15
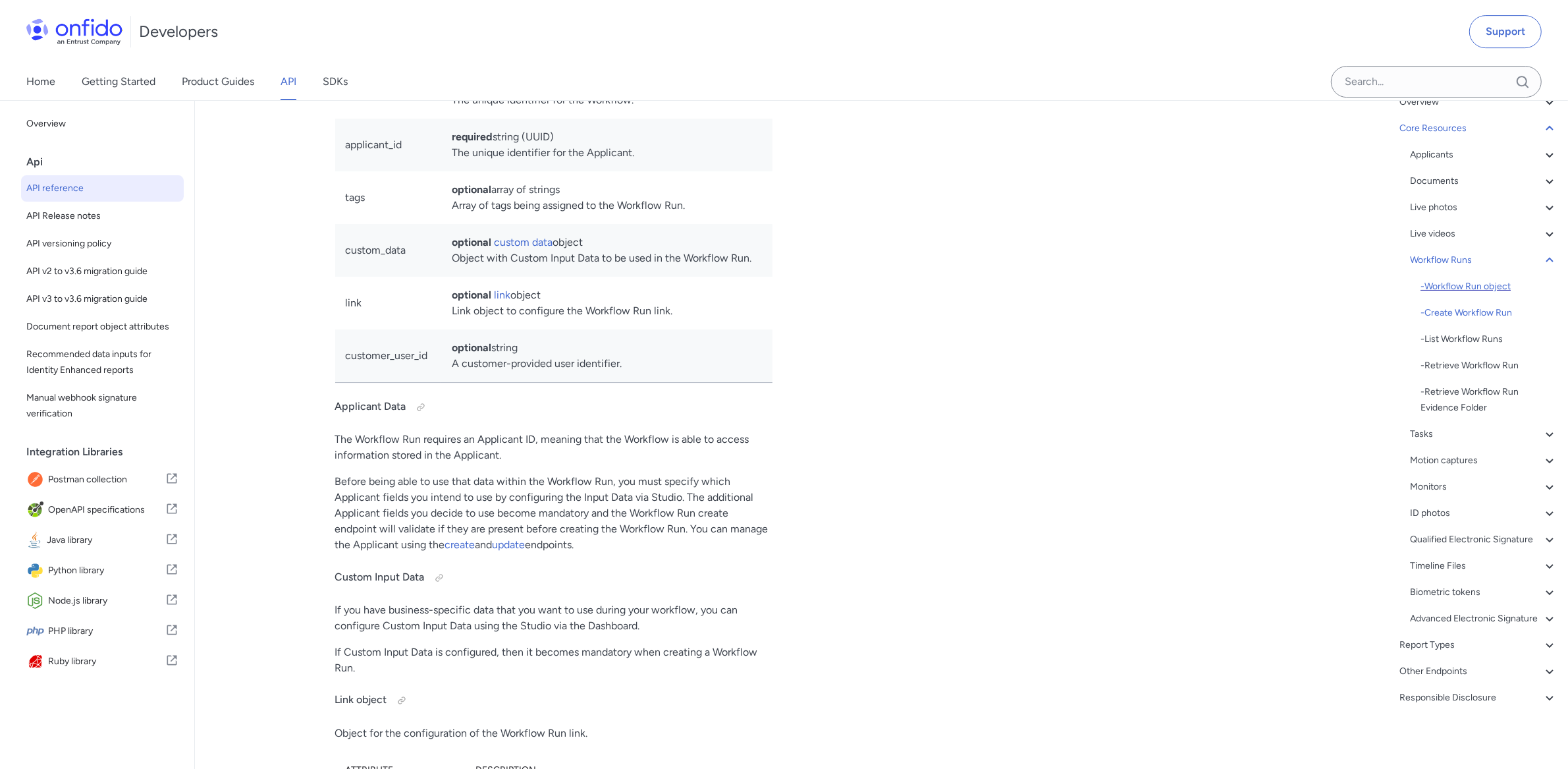
click at [1464, 279] on div "- Workflow Run object" at bounding box center [1489, 286] width 137 height 15
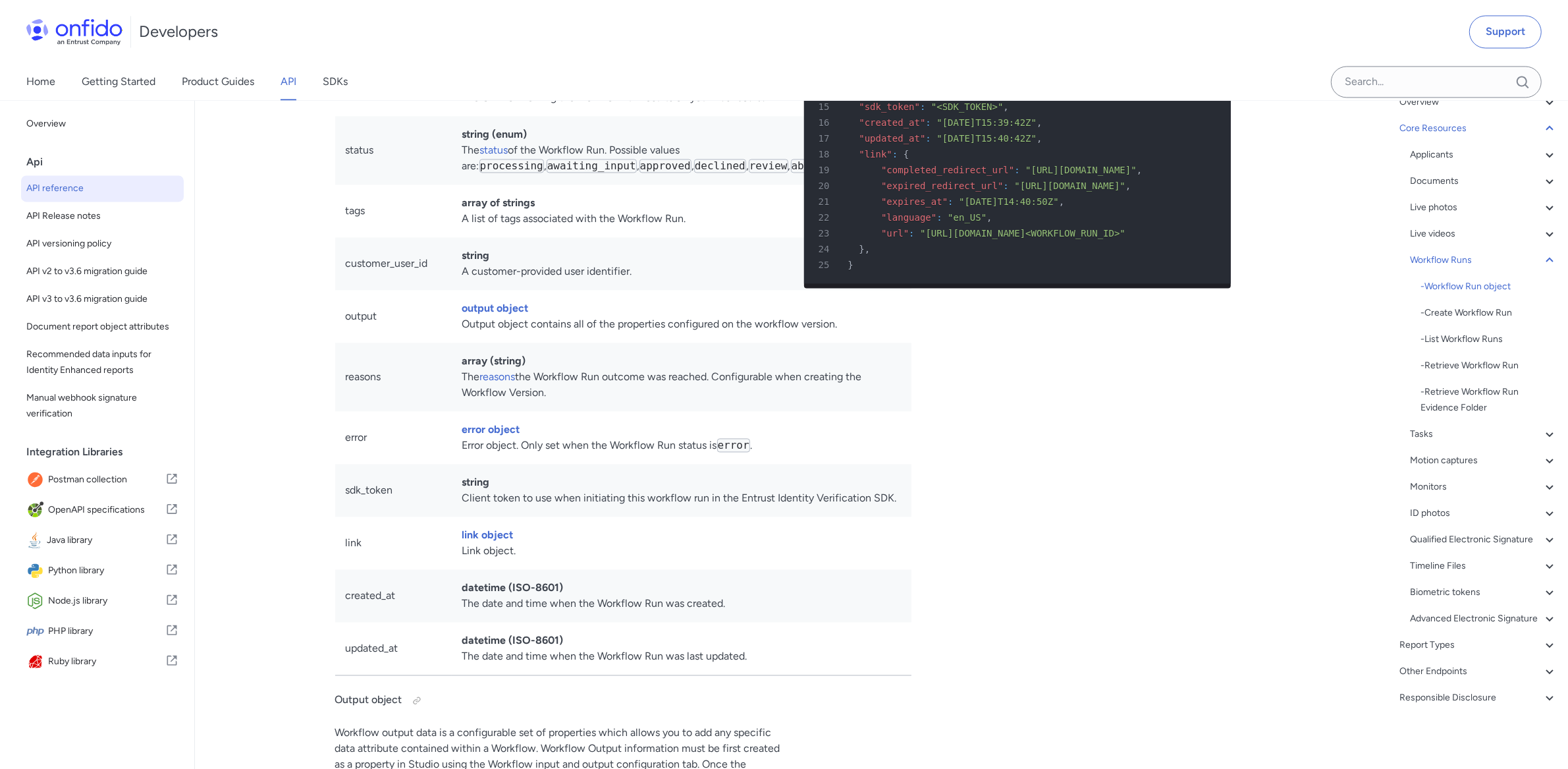
drag, startPoint x: 464, startPoint y: 244, endPoint x: 638, endPoint y: 238, distance: 174.1
drag, startPoint x: 838, startPoint y: 323, endPoint x: 985, endPoint y: 320, distance: 147.0
click at [330, 83] on link "SDKs" at bounding box center [336, 82] width 25 height 37
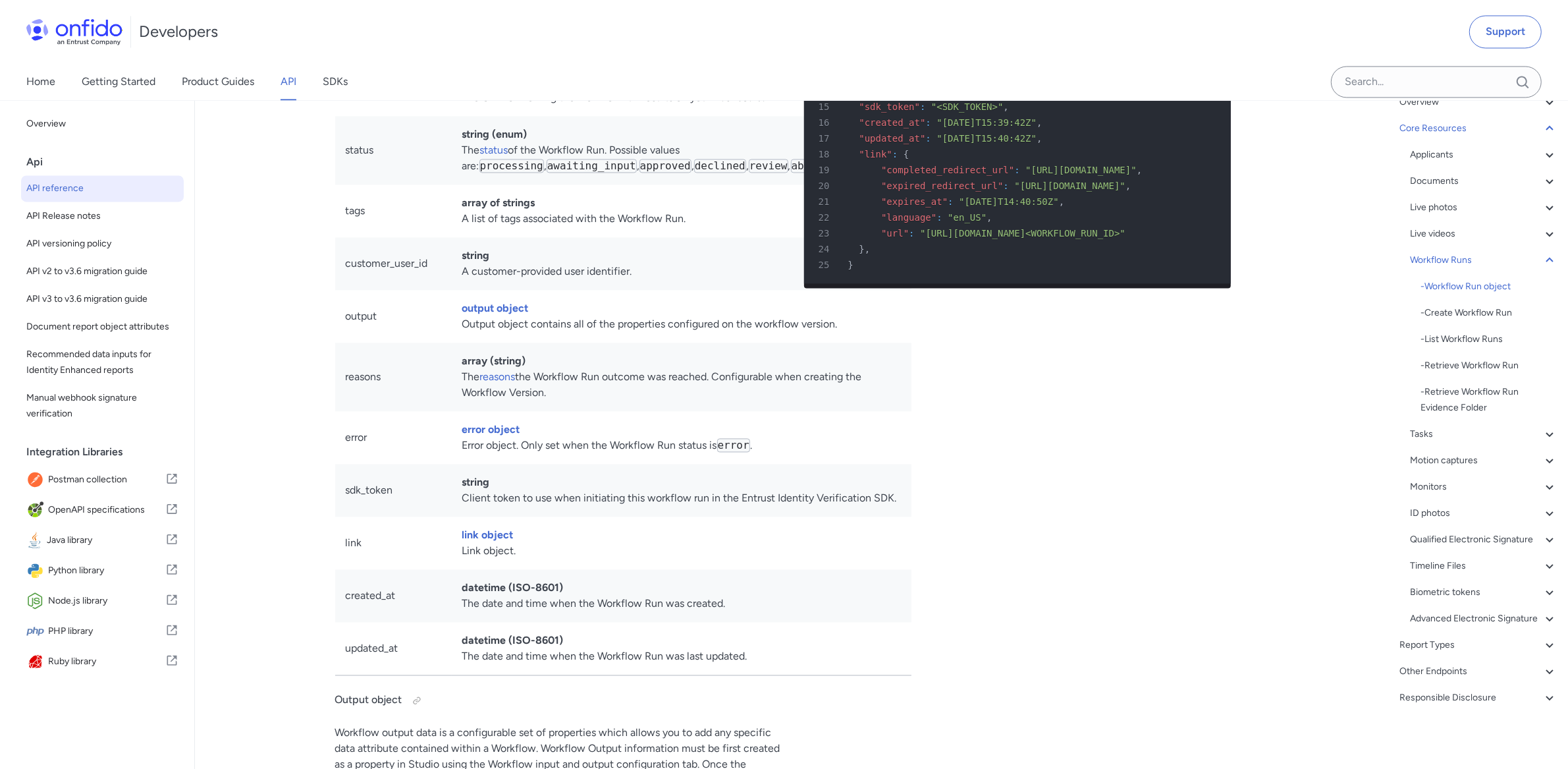
click at [285, 83] on link "API" at bounding box center [288, 82] width 15 height 37
click at [243, 80] on link "Product Guides" at bounding box center [218, 82] width 72 height 37
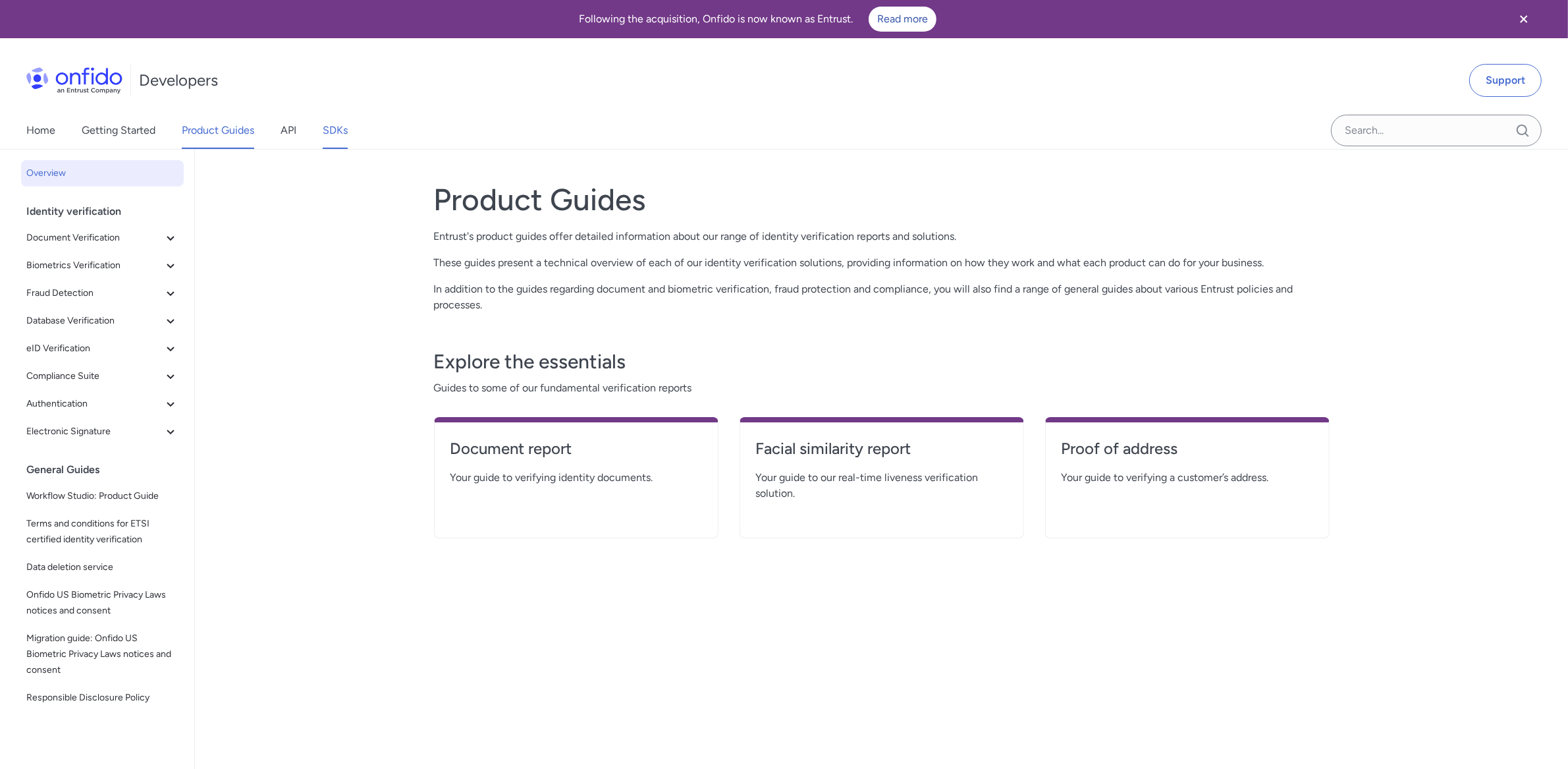
click at [333, 143] on link "SDKs" at bounding box center [336, 131] width 25 height 37
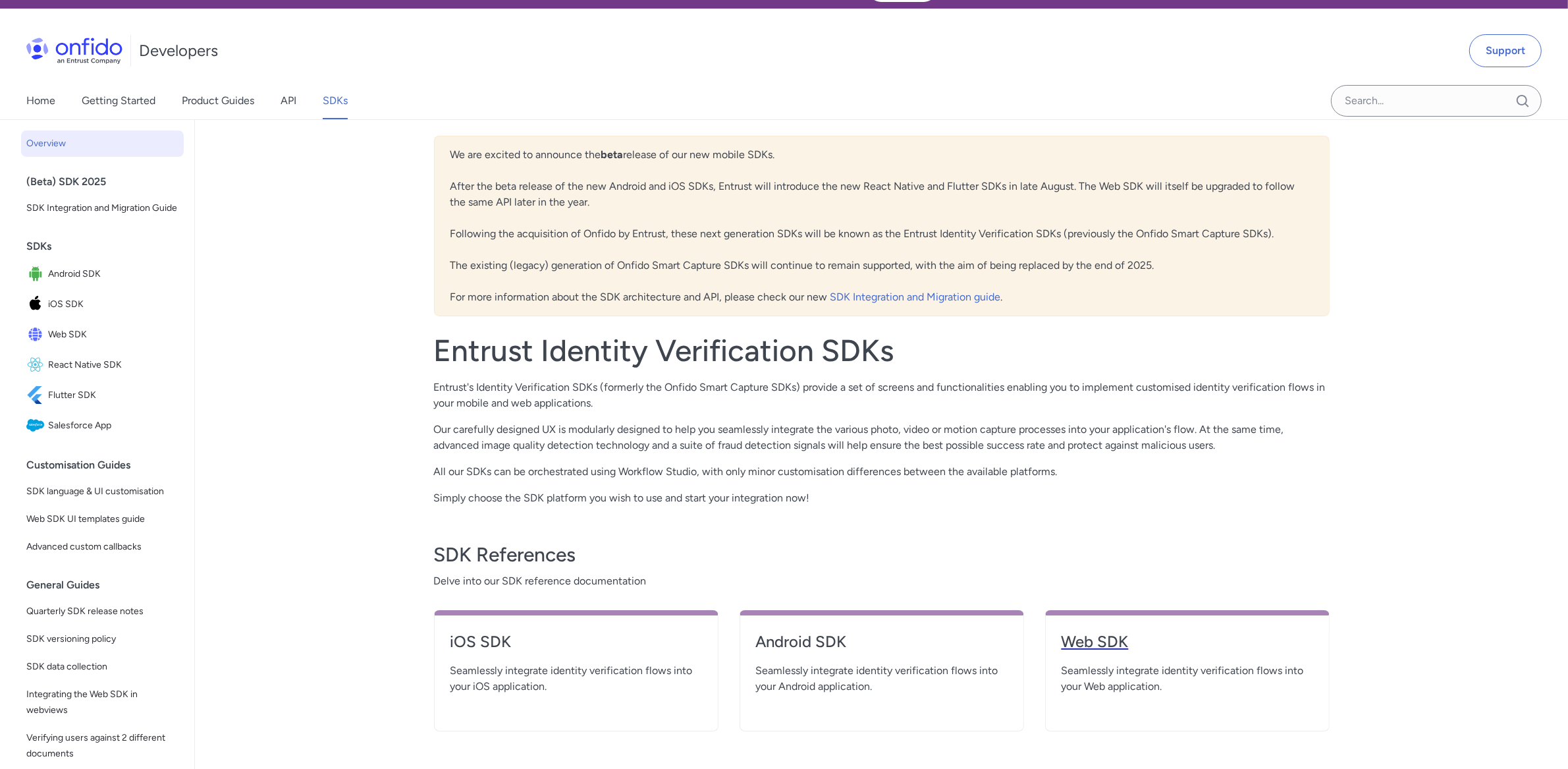
scroll to position [33, 0]
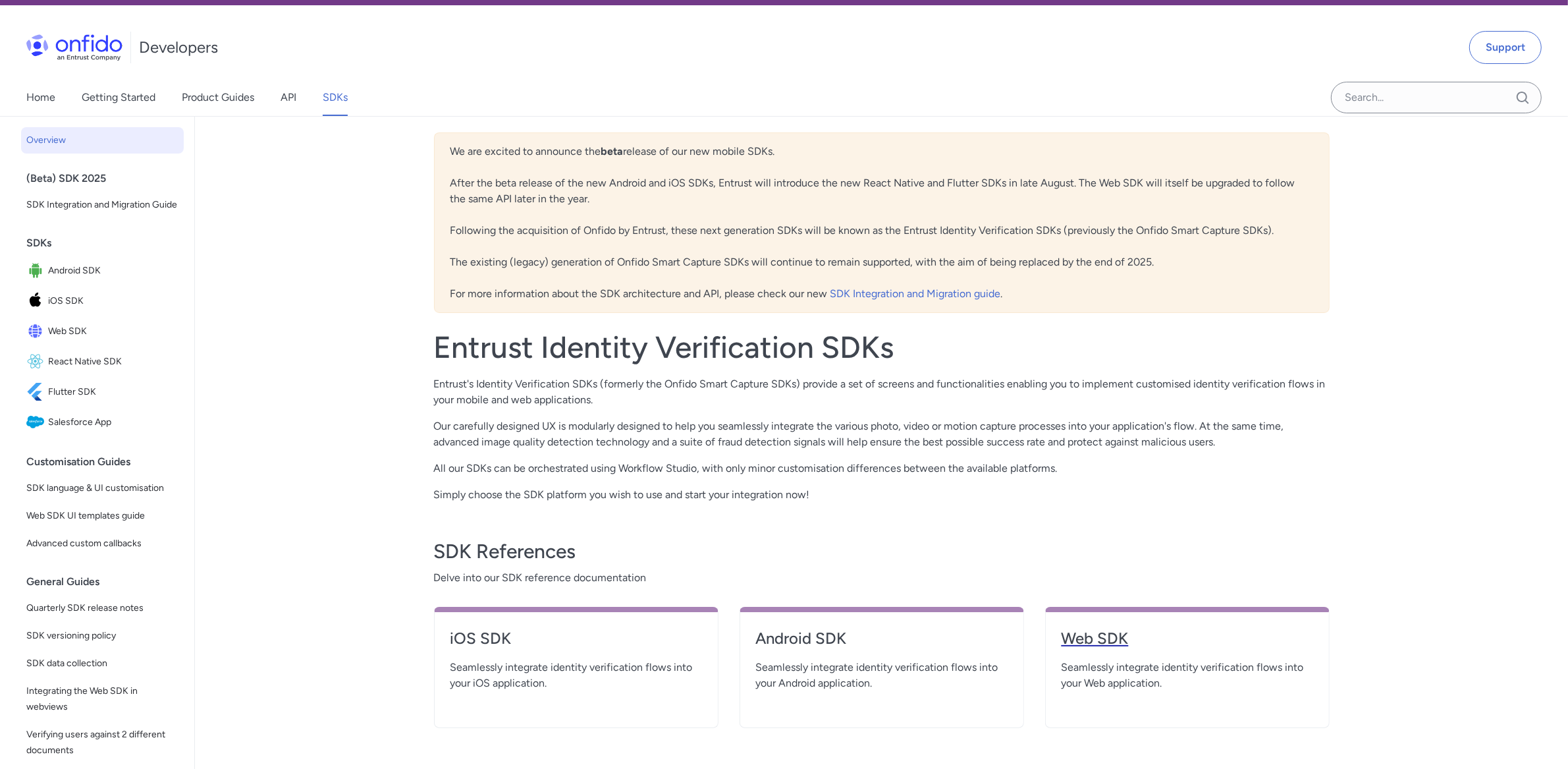
click at [1117, 635] on h4 "Web SDK" at bounding box center [1187, 638] width 251 height 21
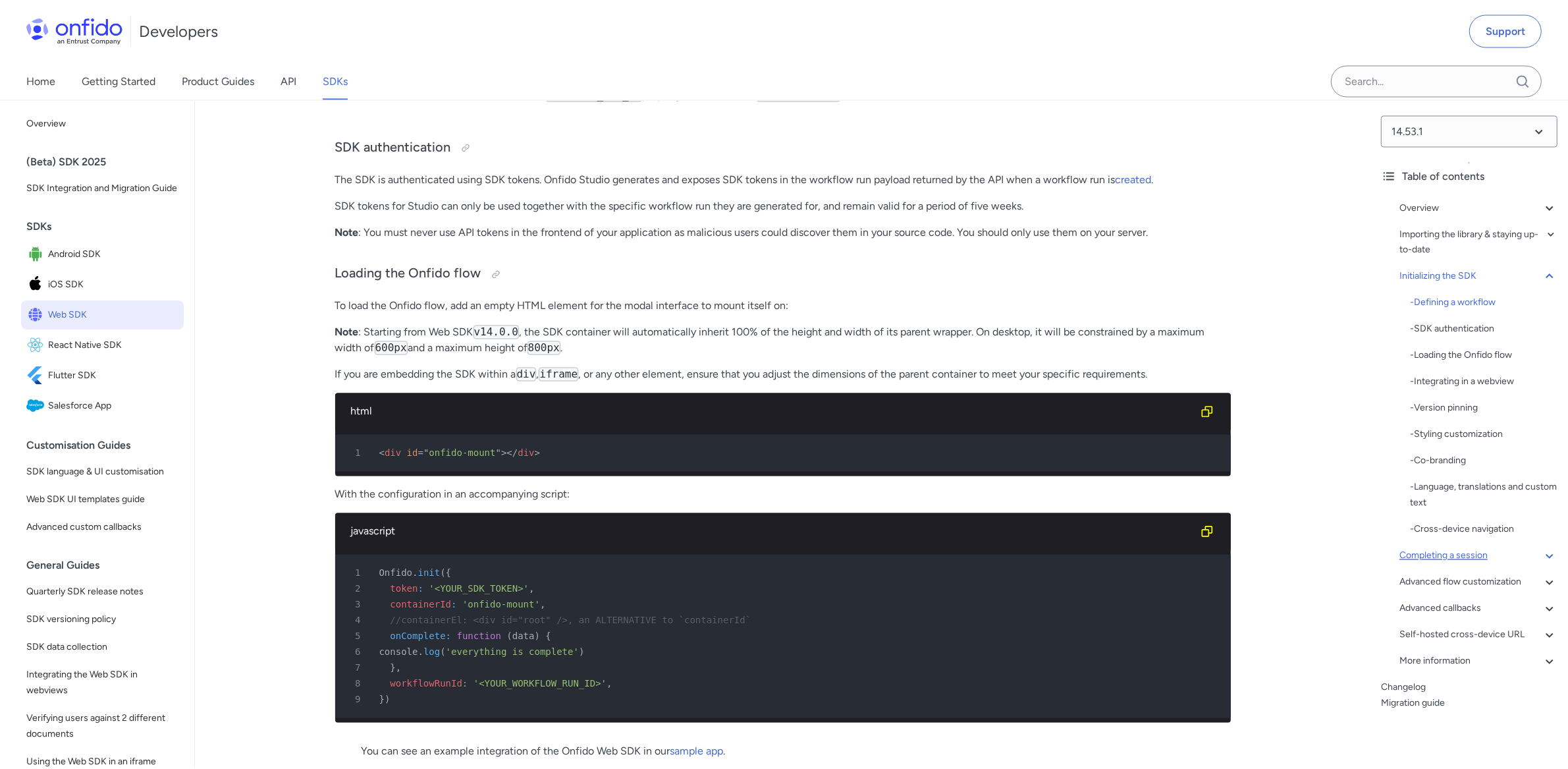
scroll to position [2891, 0]
